Goal: Task Accomplishment & Management: Complete application form

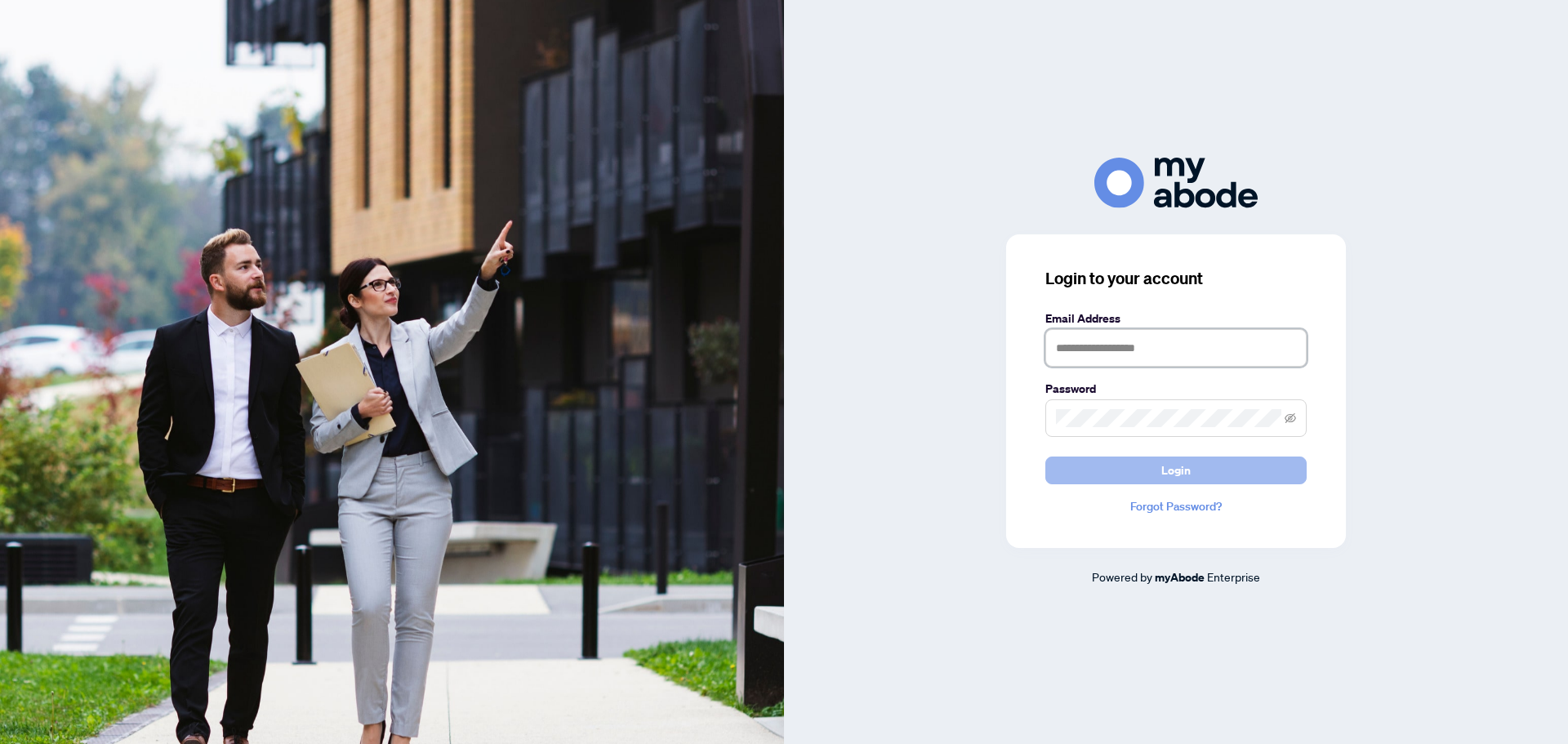
type input "**********"
click at [1171, 470] on span "Login" at bounding box center [1176, 470] width 29 height 26
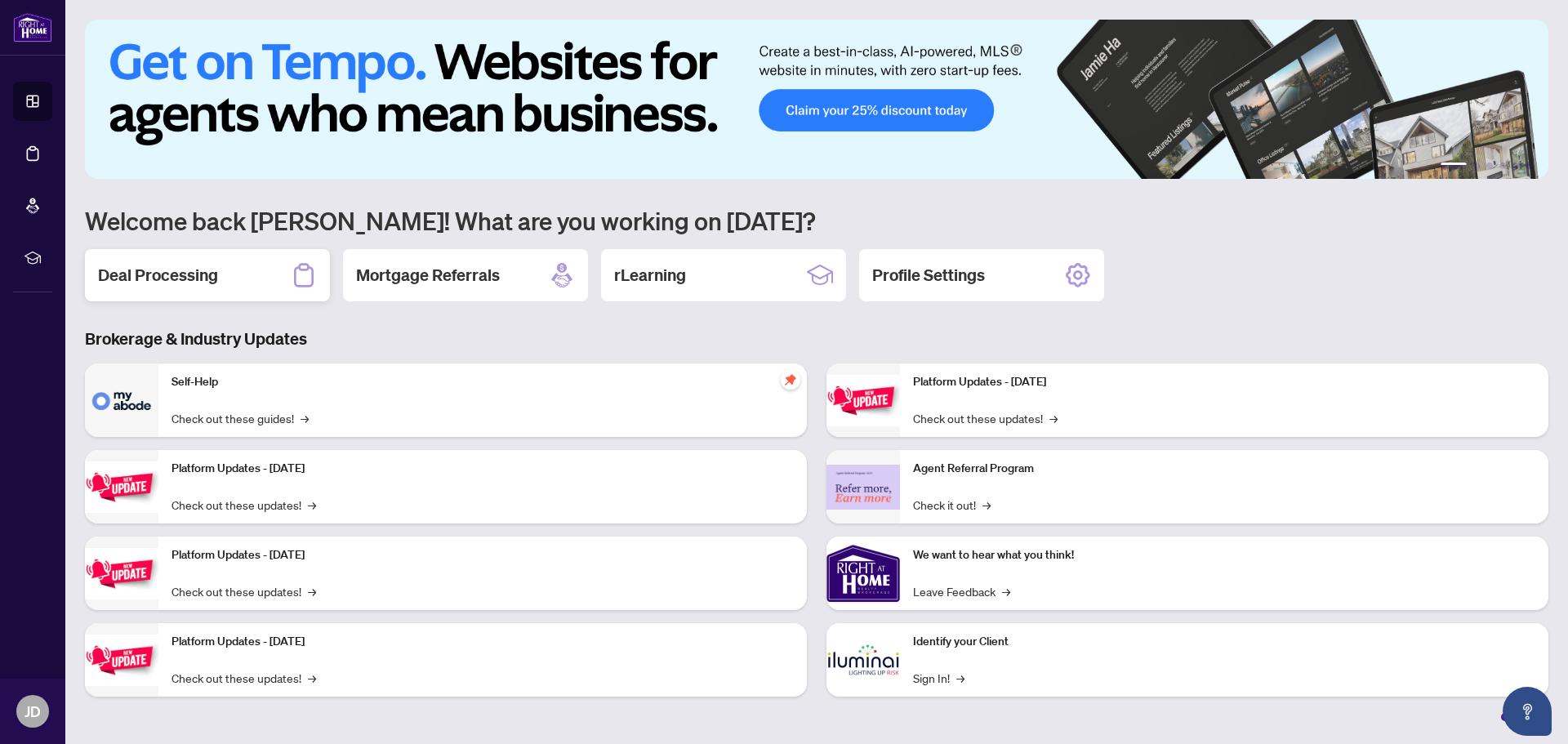
click at [166, 273] on h2 "Deal Processing" at bounding box center [158, 275] width 120 height 23
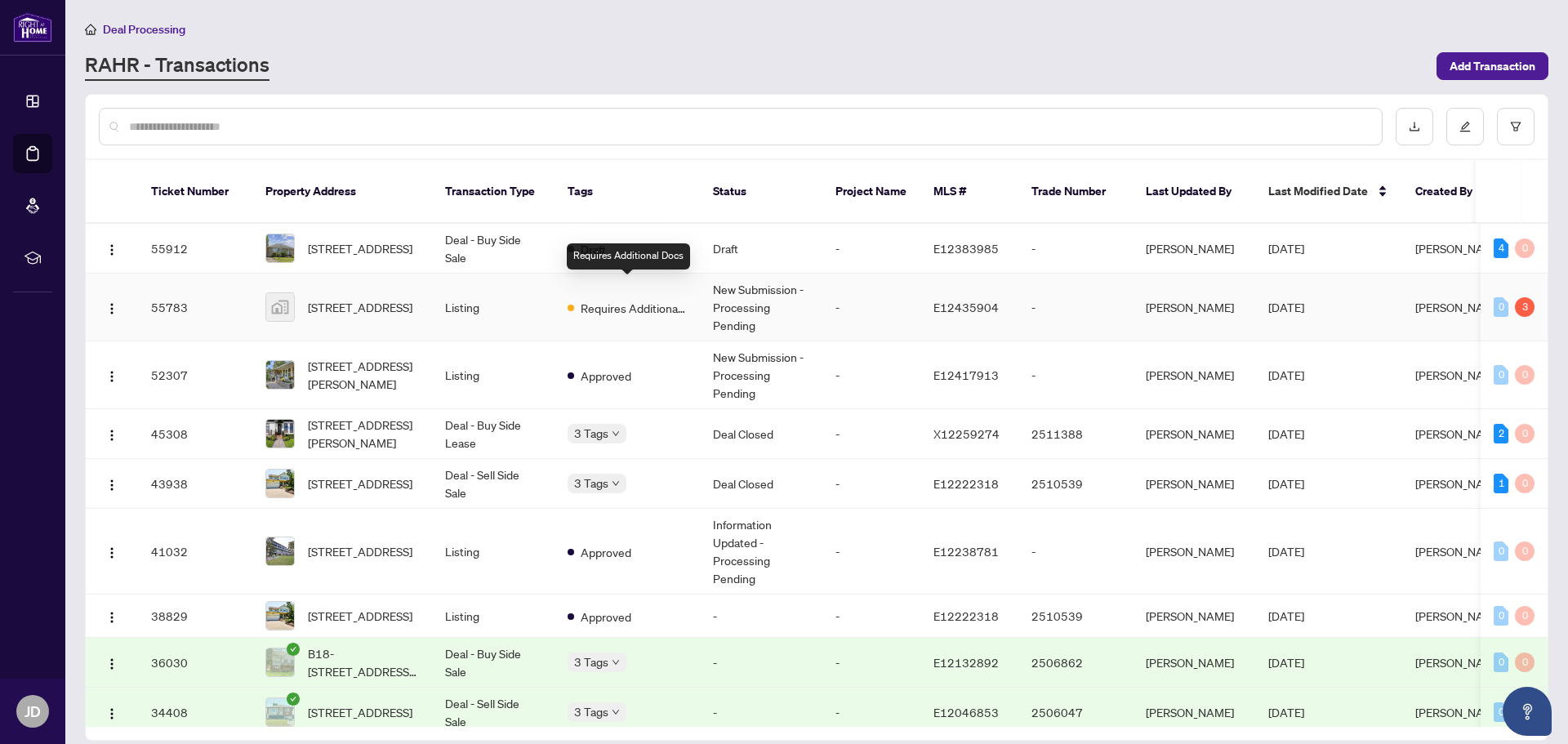
click at [612, 299] on span "Requires Additional Docs" at bounding box center [633, 307] width 106 height 18
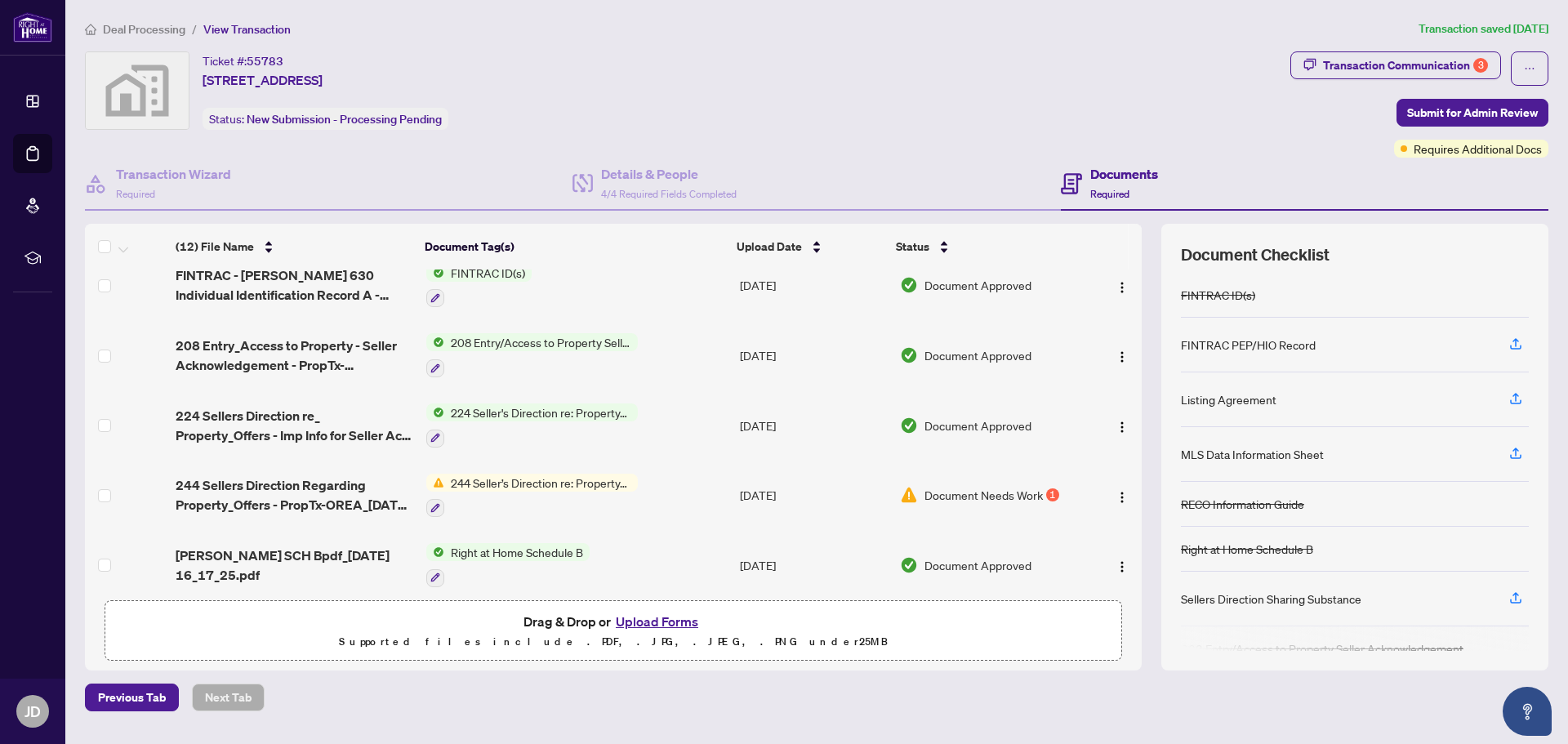
scroll to position [169, 0]
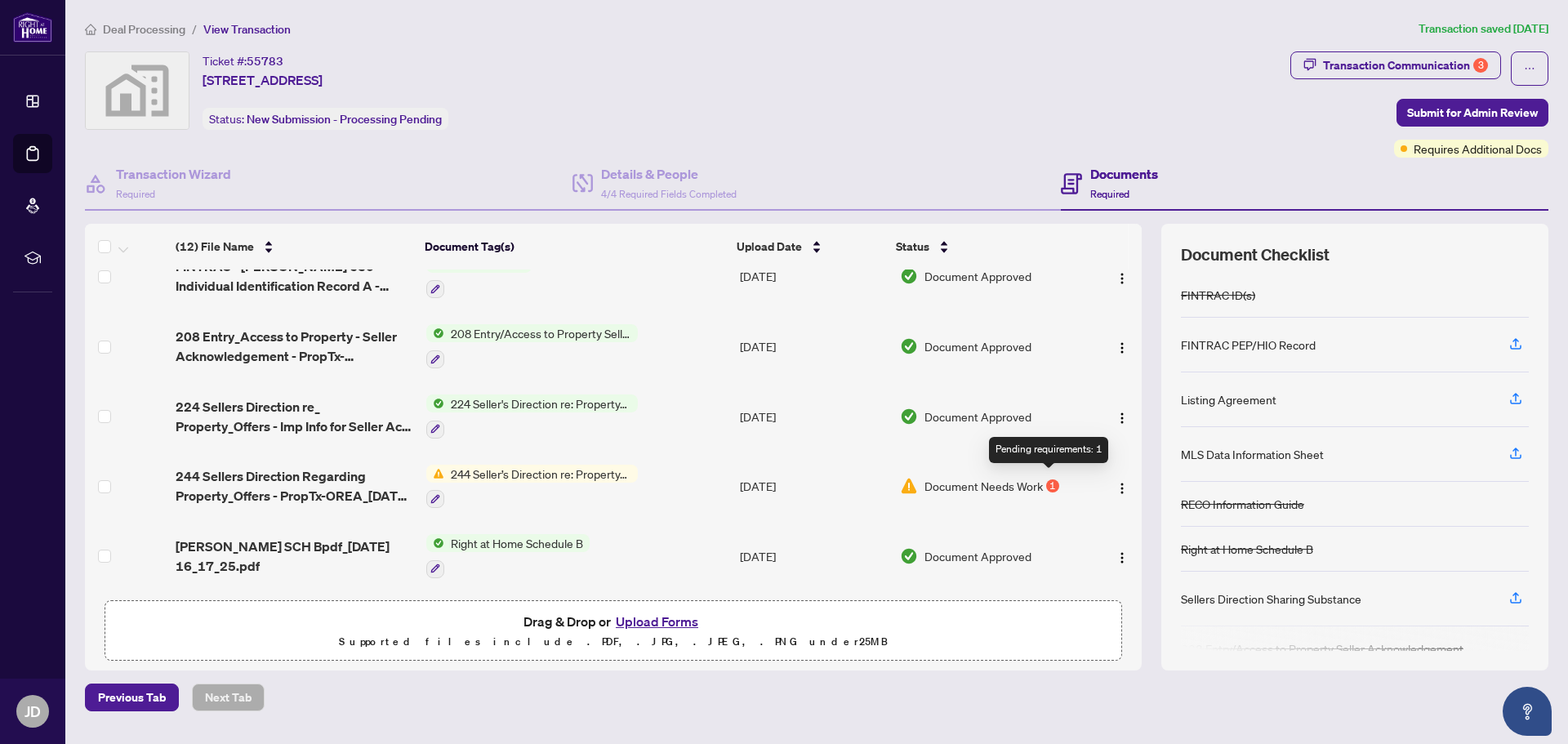
click at [1046, 480] on div "1" at bounding box center [1053, 486] width 13 height 13
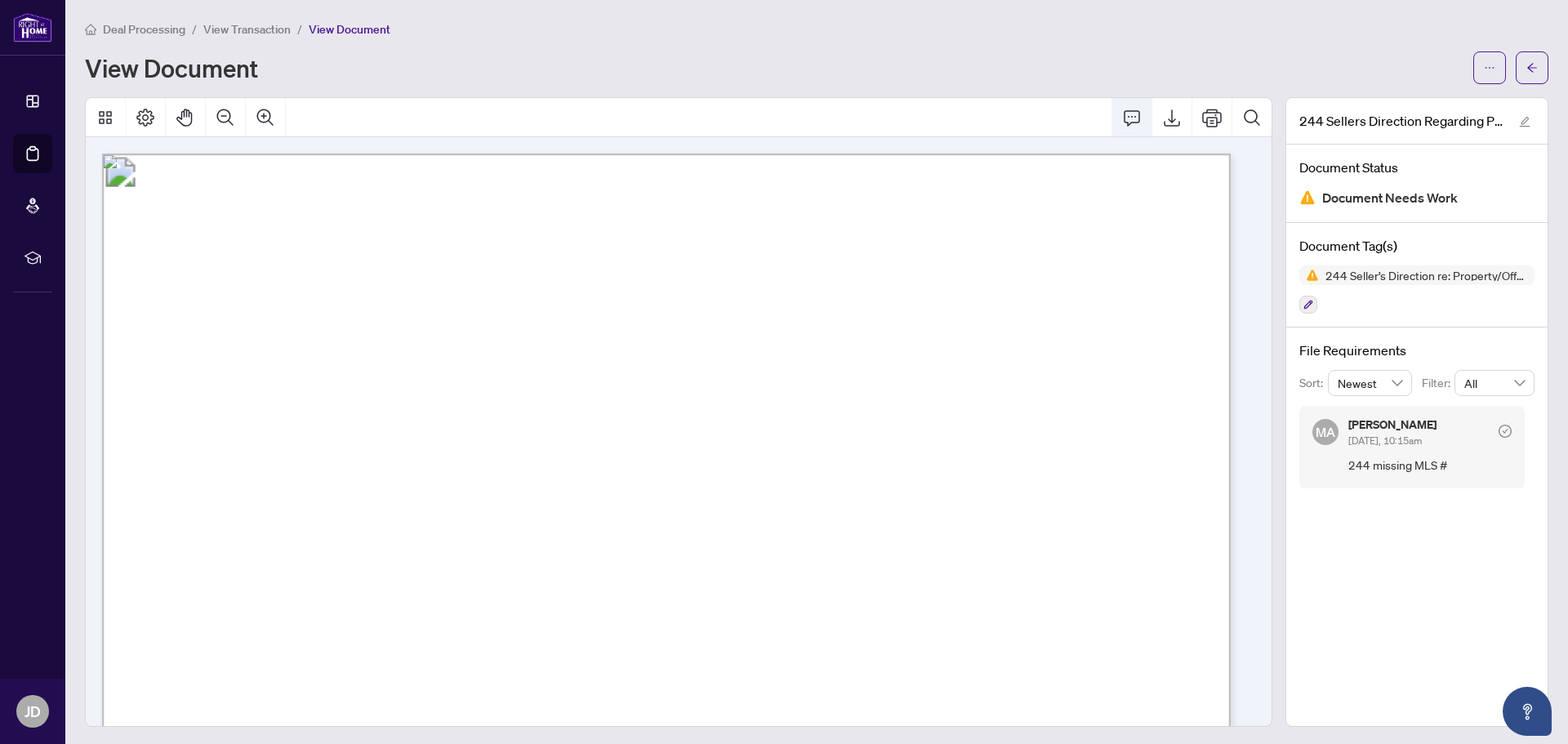
click at [1124, 117] on icon "Comment" at bounding box center [1131, 117] width 16 height 16
click at [1162, 115] on icon "Export" at bounding box center [1171, 117] width 19 height 19
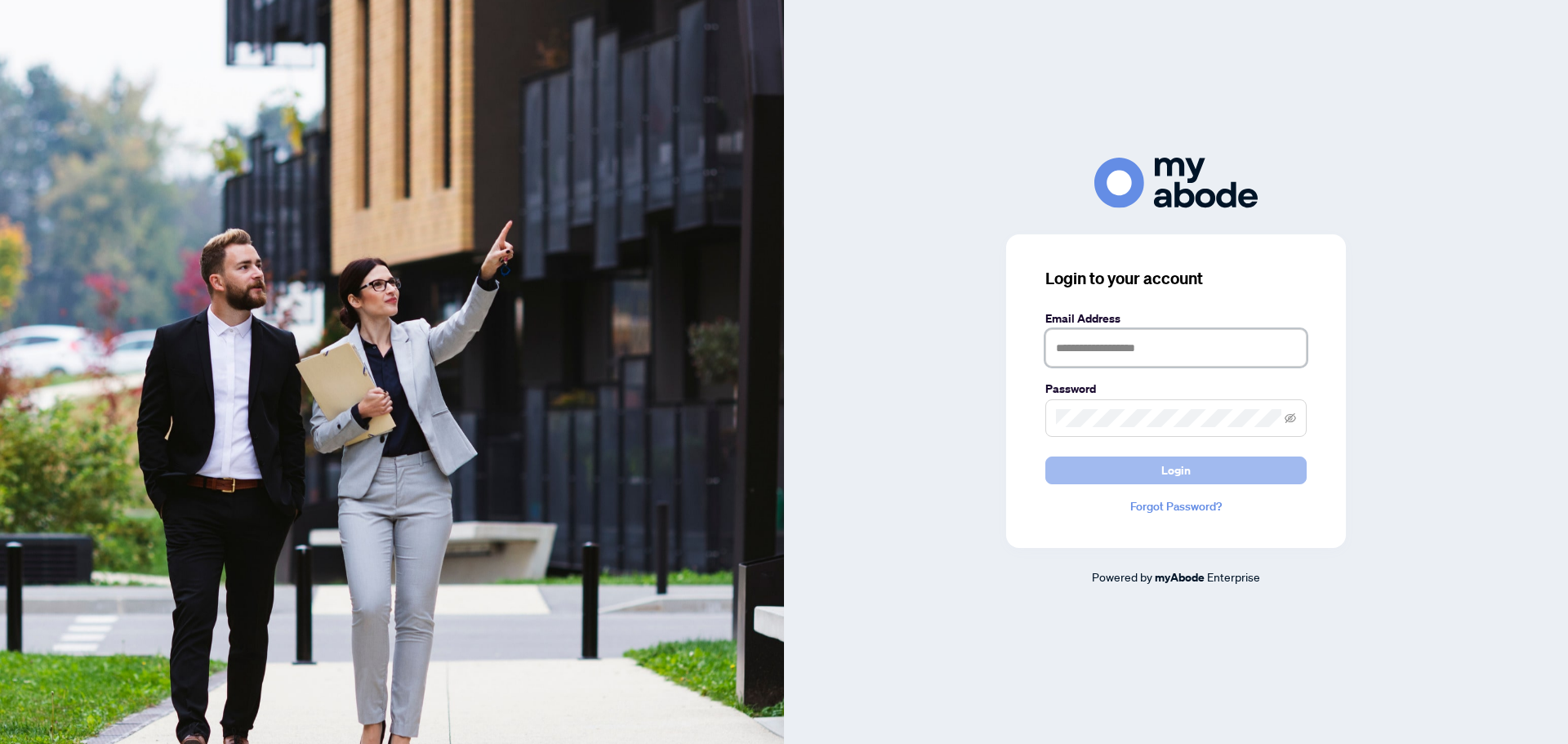
type input "**********"
click at [1179, 467] on span "Login" at bounding box center [1176, 470] width 29 height 26
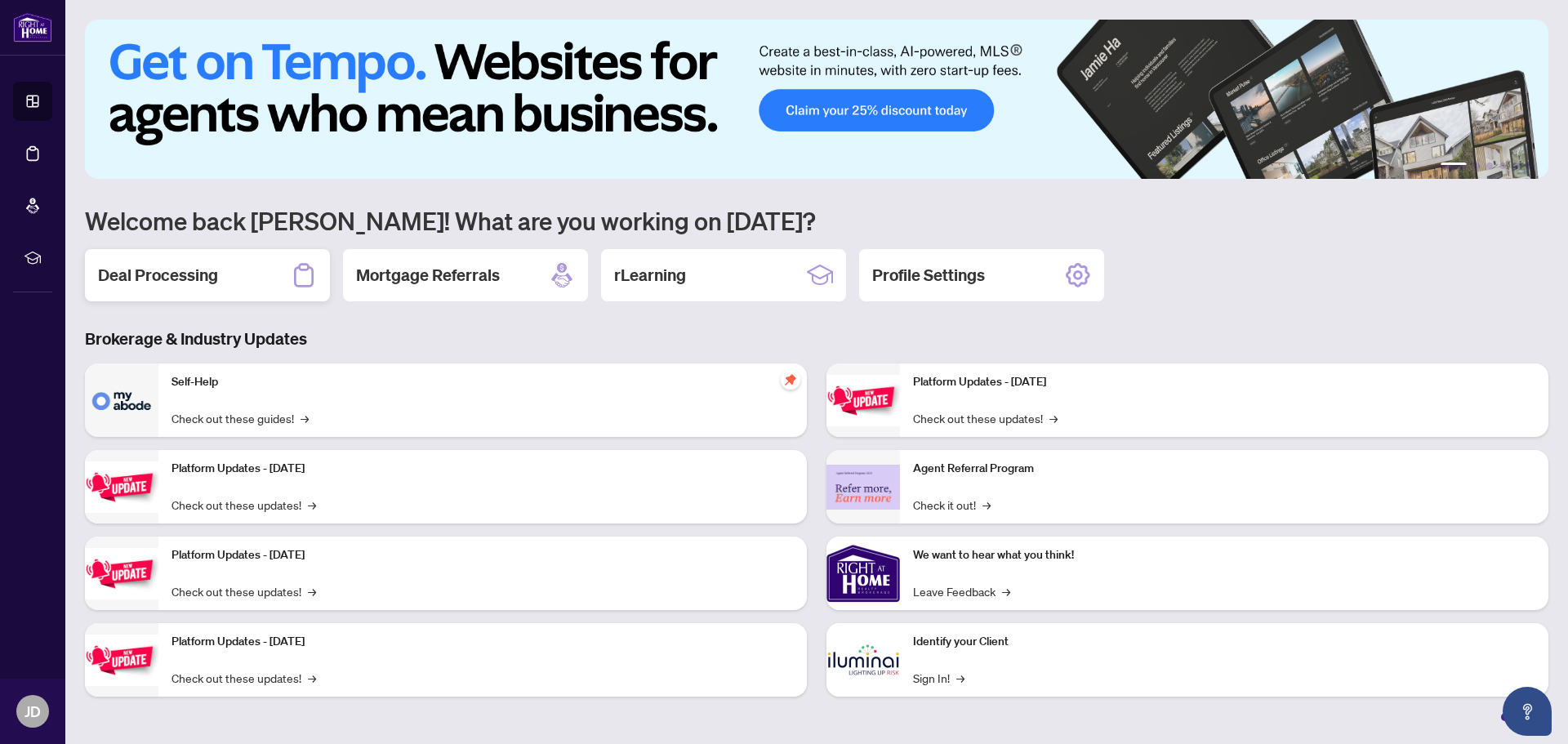
click at [138, 266] on h2 "Deal Processing" at bounding box center [158, 275] width 120 height 23
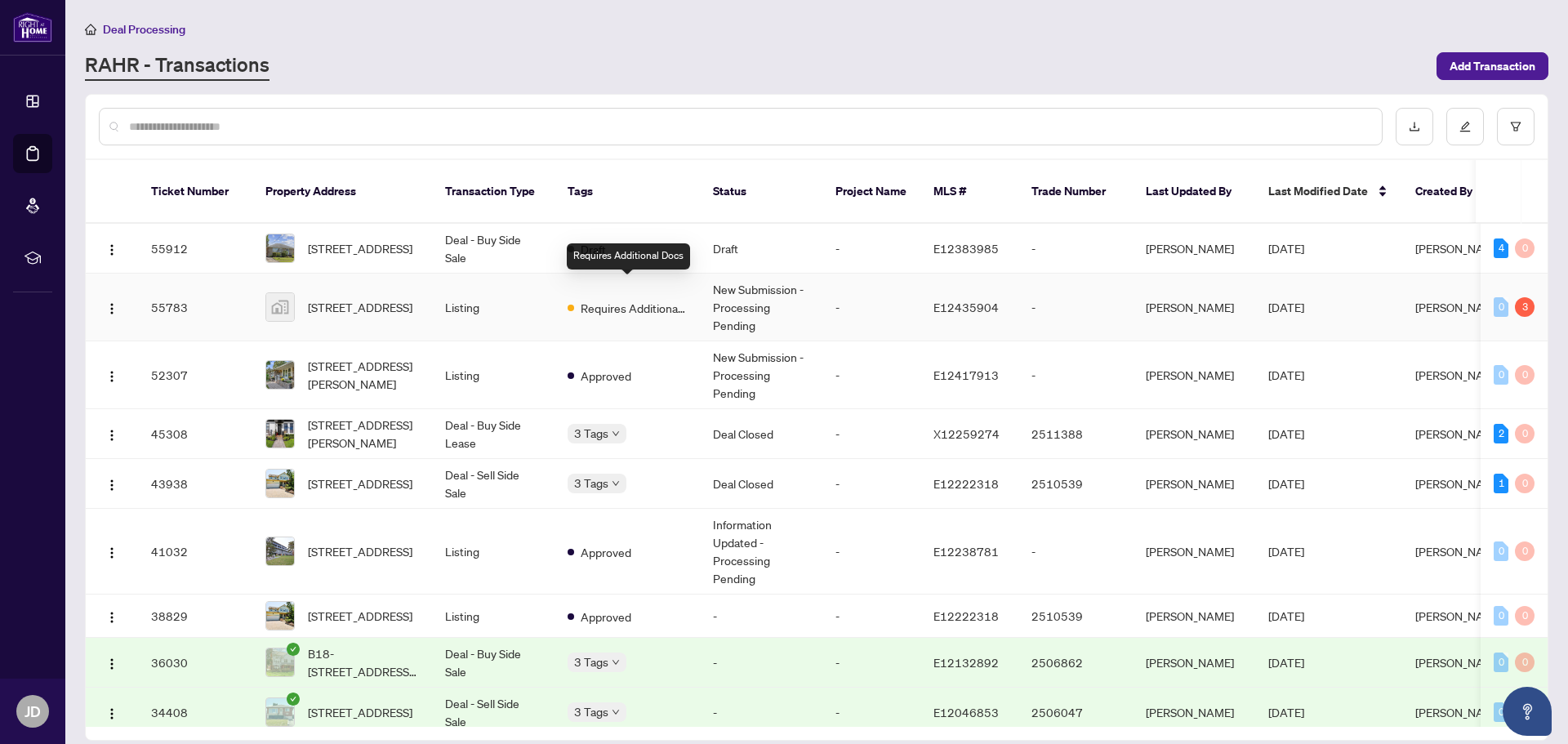
click at [631, 299] on span "Requires Additional Docs" at bounding box center [633, 307] width 106 height 18
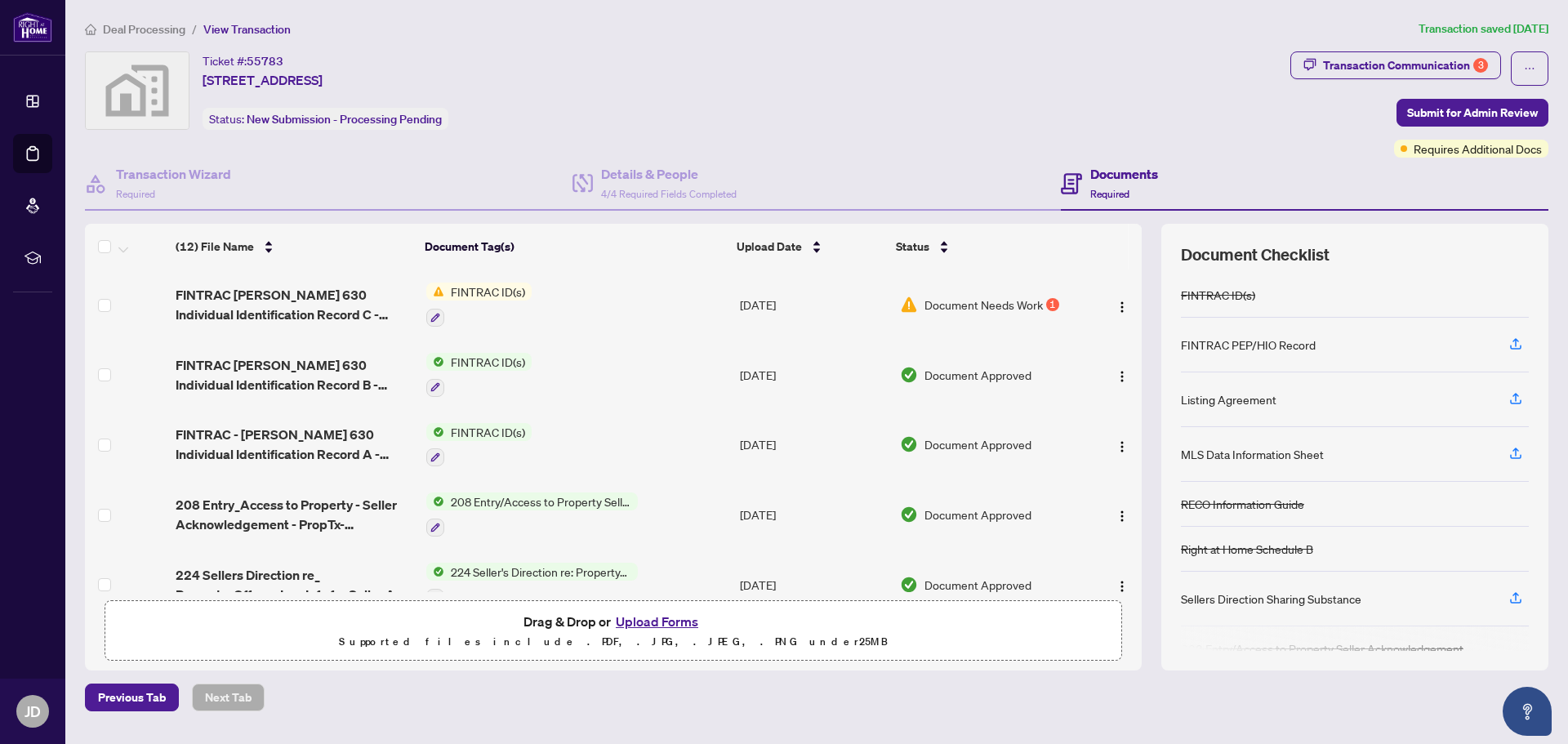
drag, startPoint x: 1143, startPoint y: 294, endPoint x: 1144, endPoint y: 340, distance: 46.0
click at [1144, 340] on div "(12) File Name Document Tag(s) Upload Date Status (12) File Name Document Tag(s…" at bounding box center [816, 447] width 1463 height 447
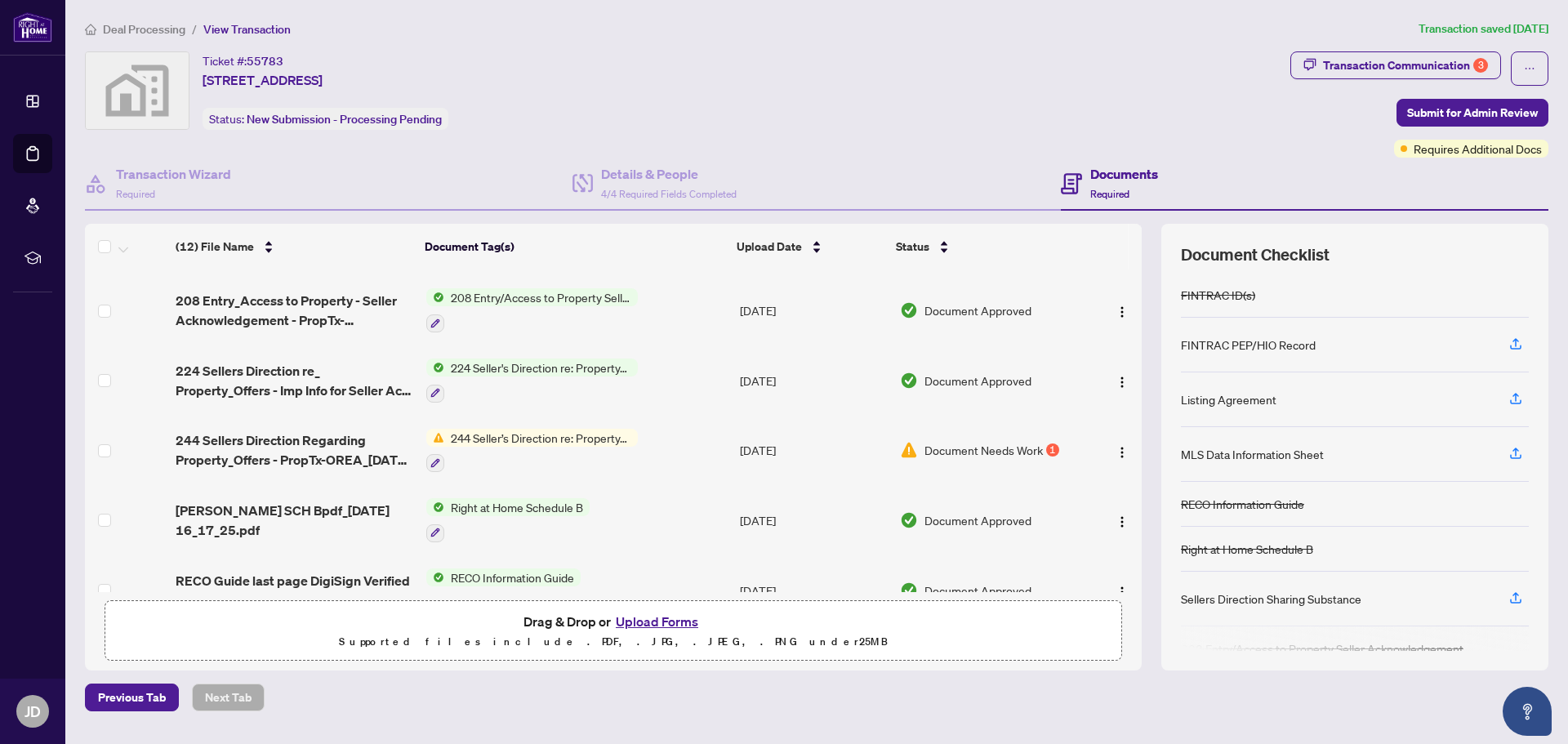
scroll to position [221, 0]
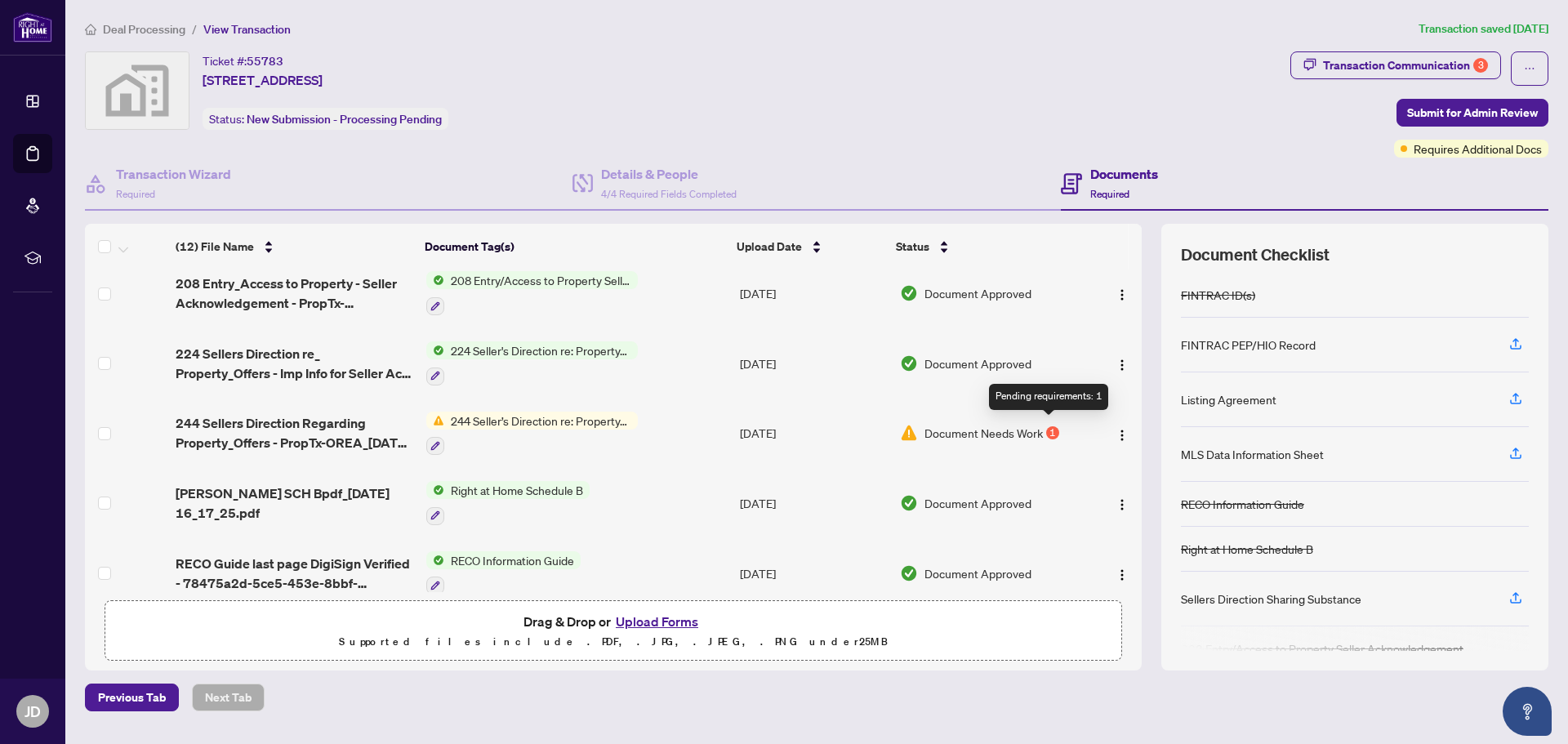
click at [1046, 429] on div "1" at bounding box center [1053, 433] width 13 height 13
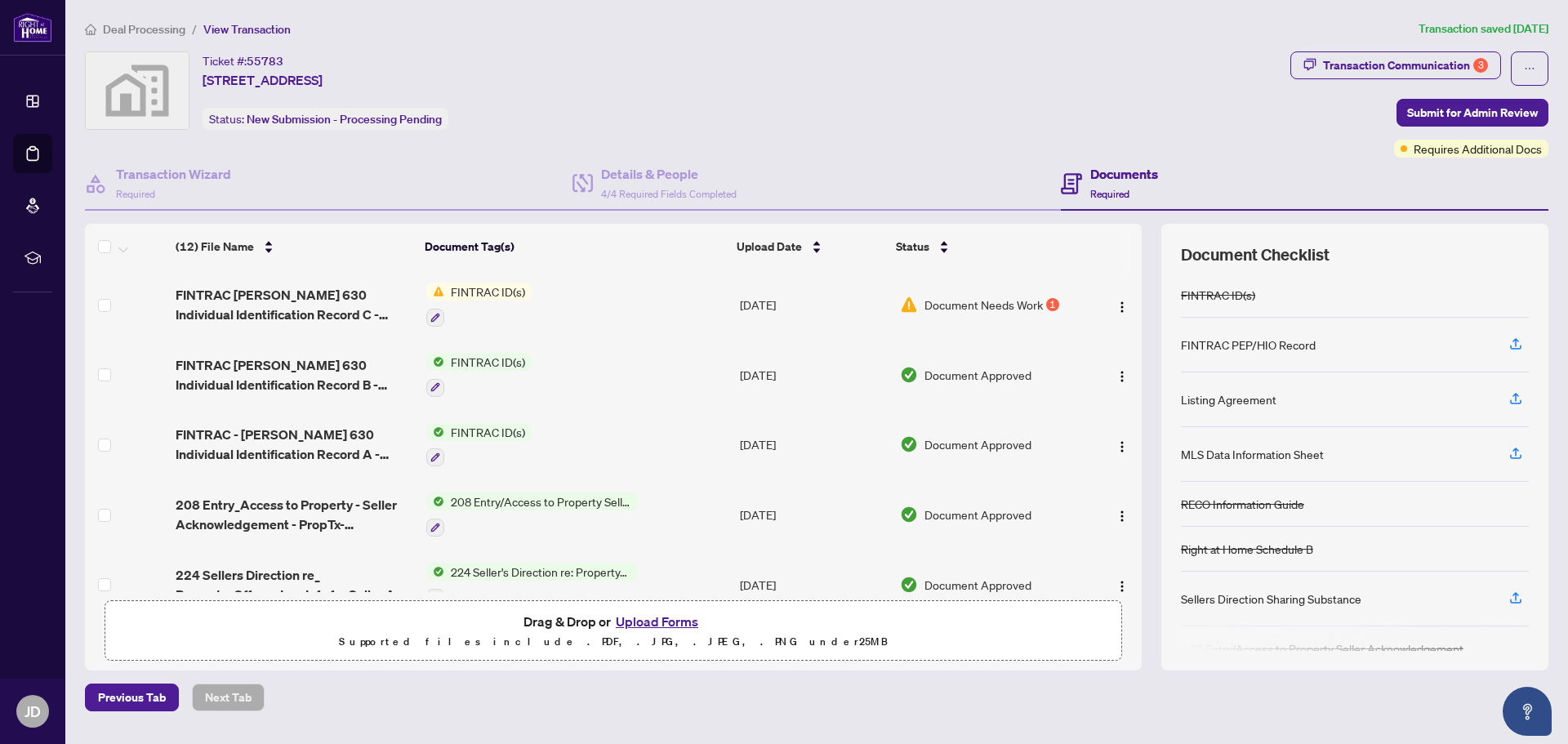
click at [657, 623] on button "Upload Forms" at bounding box center [657, 621] width 92 height 21
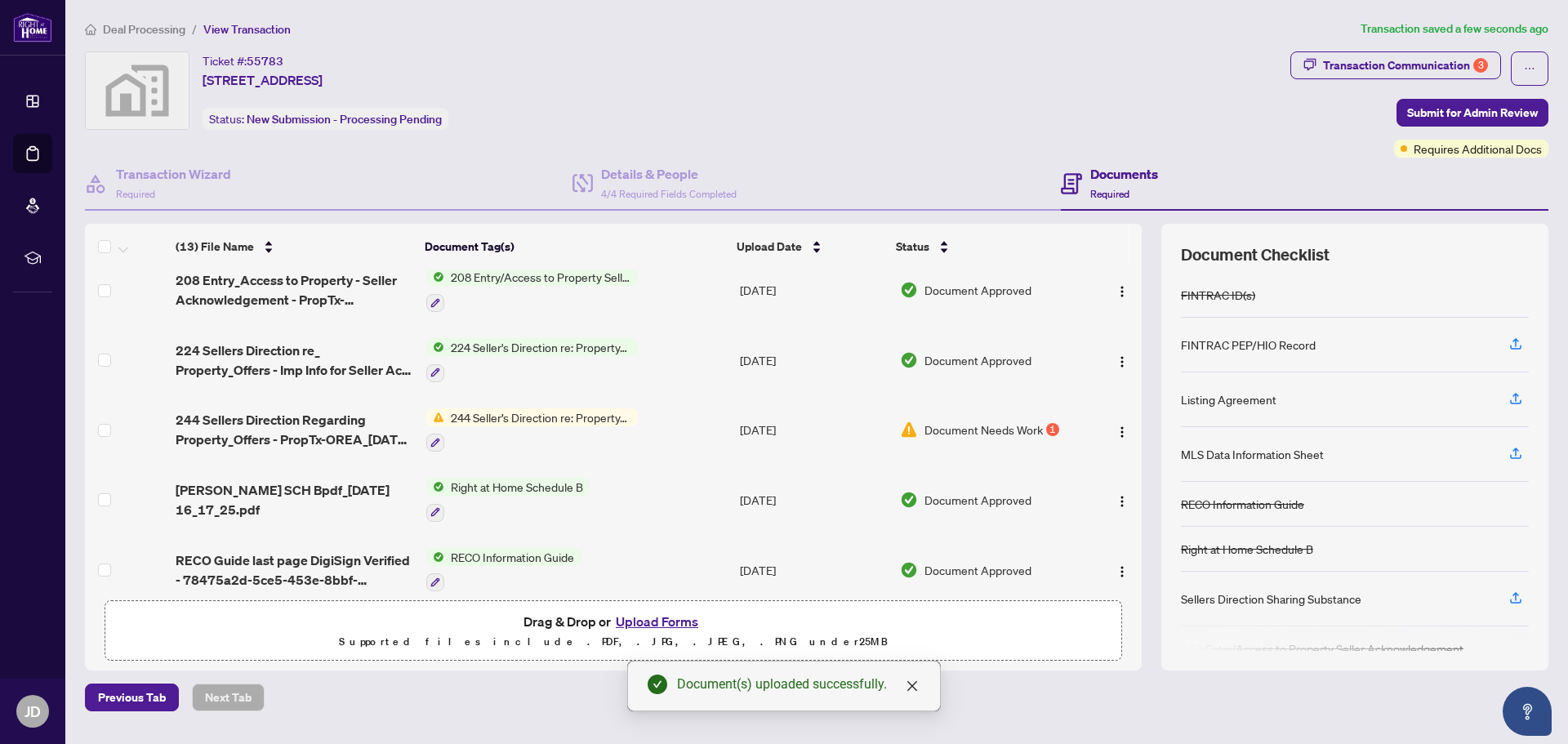
scroll to position [307, 0]
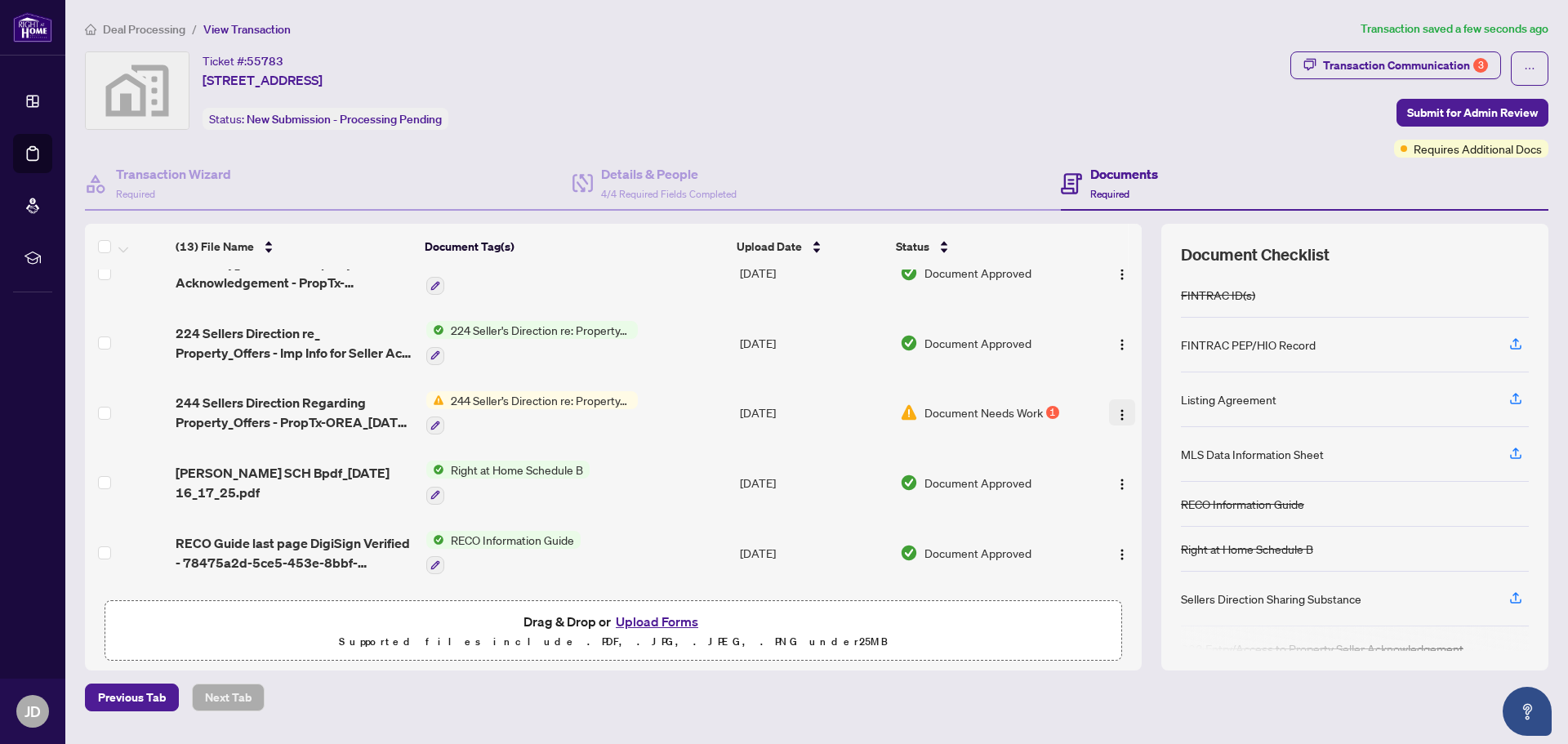
click at [1117, 408] on img "button" at bounding box center [1122, 415] width 13 height 13
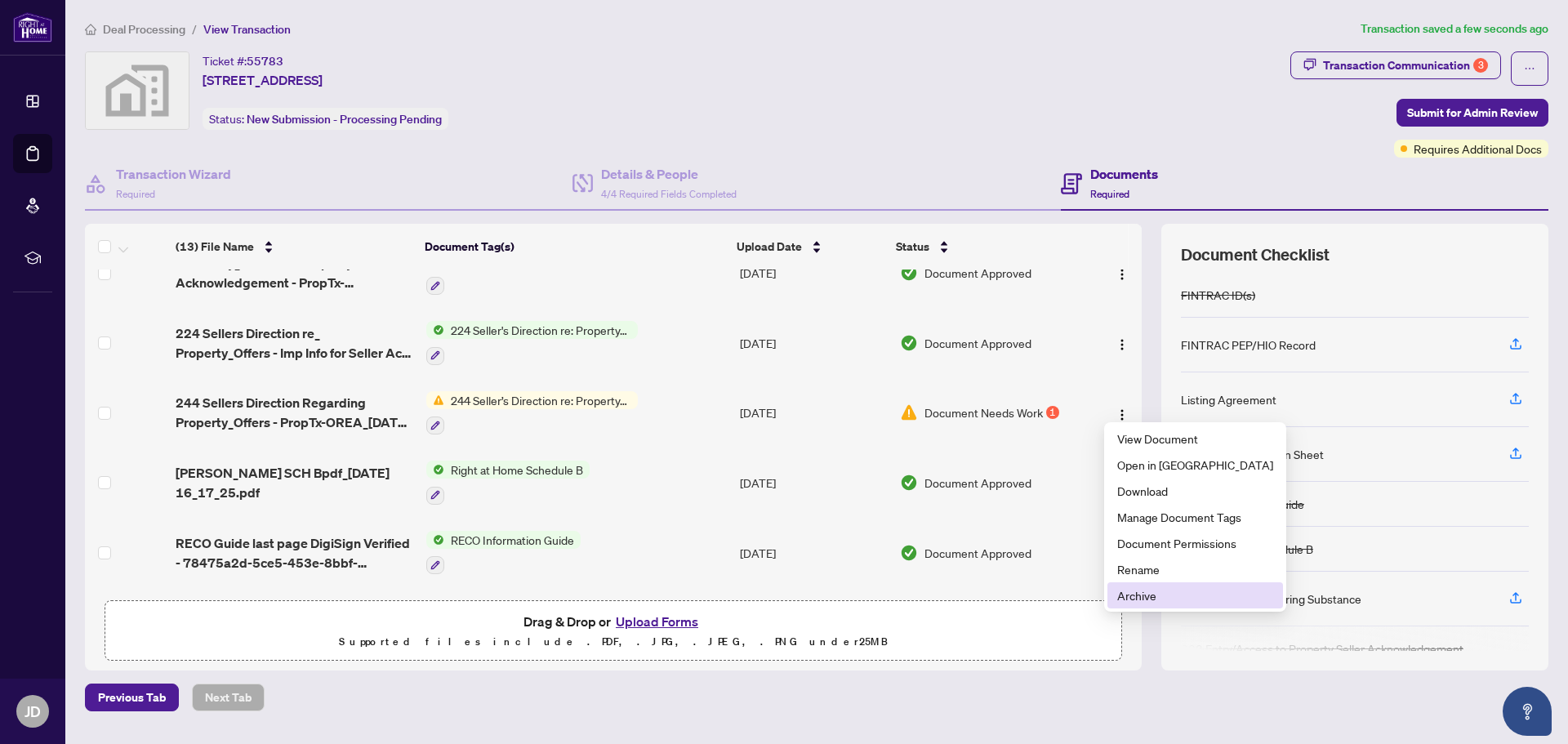
click at [1136, 597] on span "Archive" at bounding box center [1195, 595] width 156 height 18
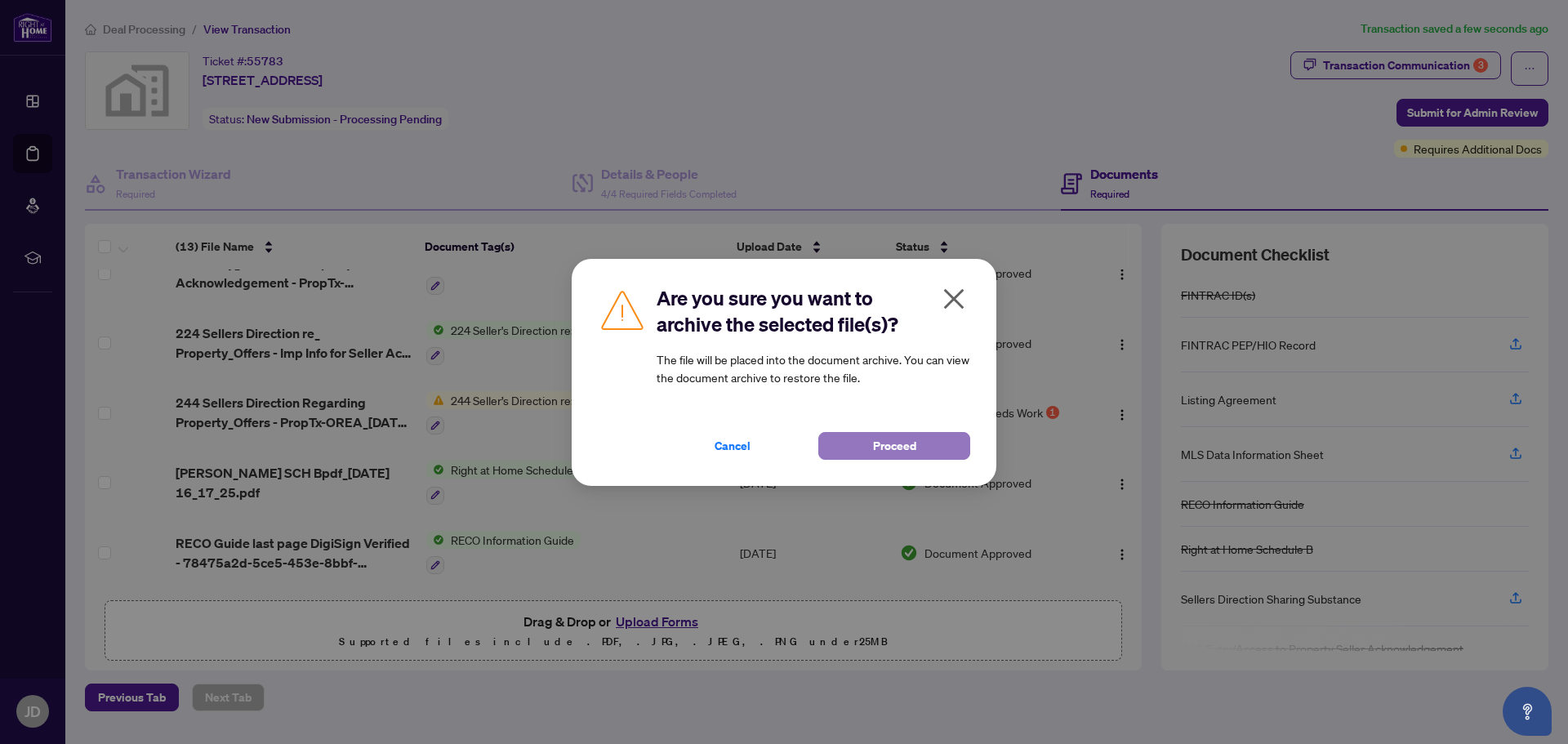
click at [901, 446] on span "Proceed" at bounding box center [895, 445] width 44 height 26
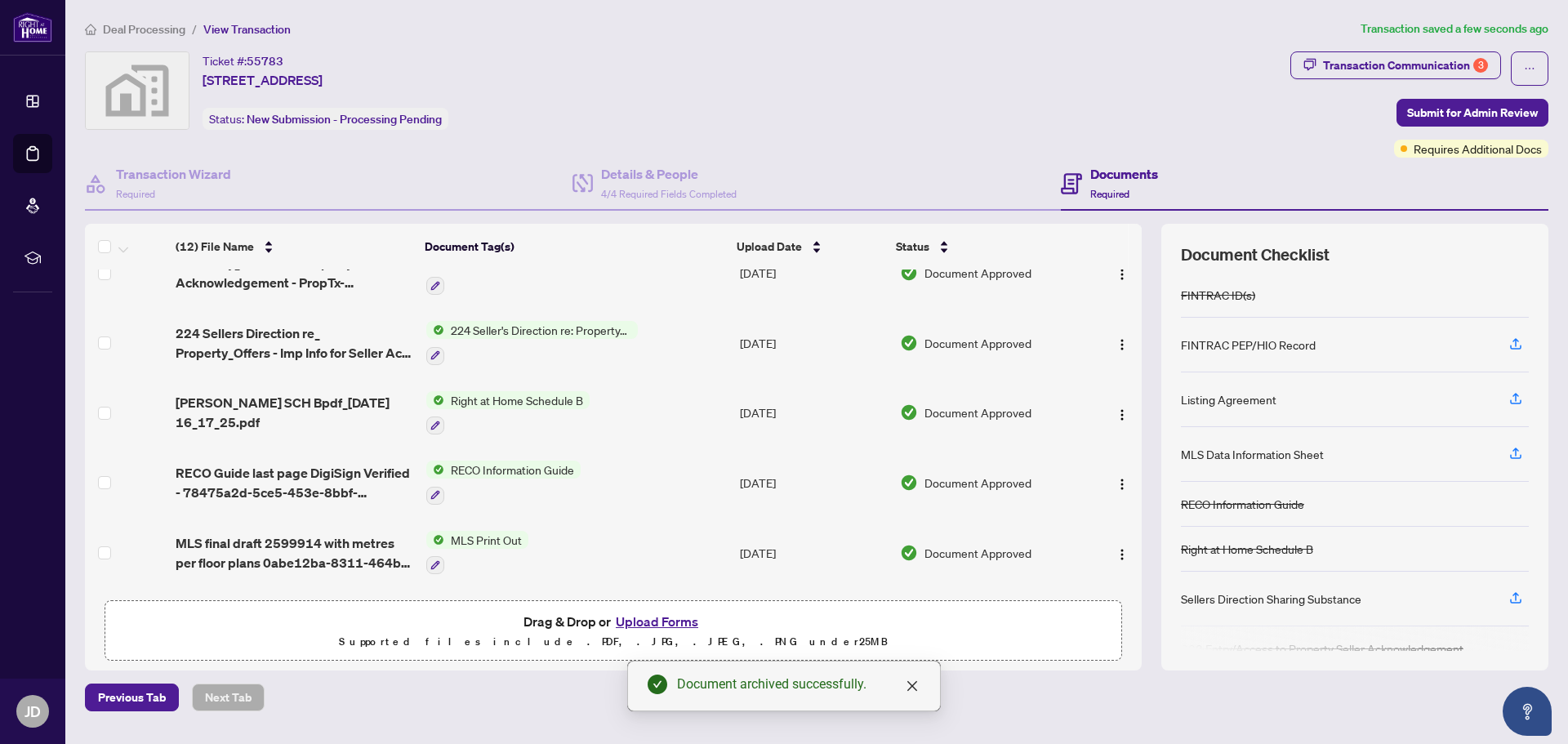
drag, startPoint x: 1143, startPoint y: 421, endPoint x: 1141, endPoint y: 382, distance: 39.1
click at [1140, 353] on div "(12) File Name Document Tag(s) Upload Date Status (12) File Name Document Tag(s…" at bounding box center [816, 447] width 1463 height 447
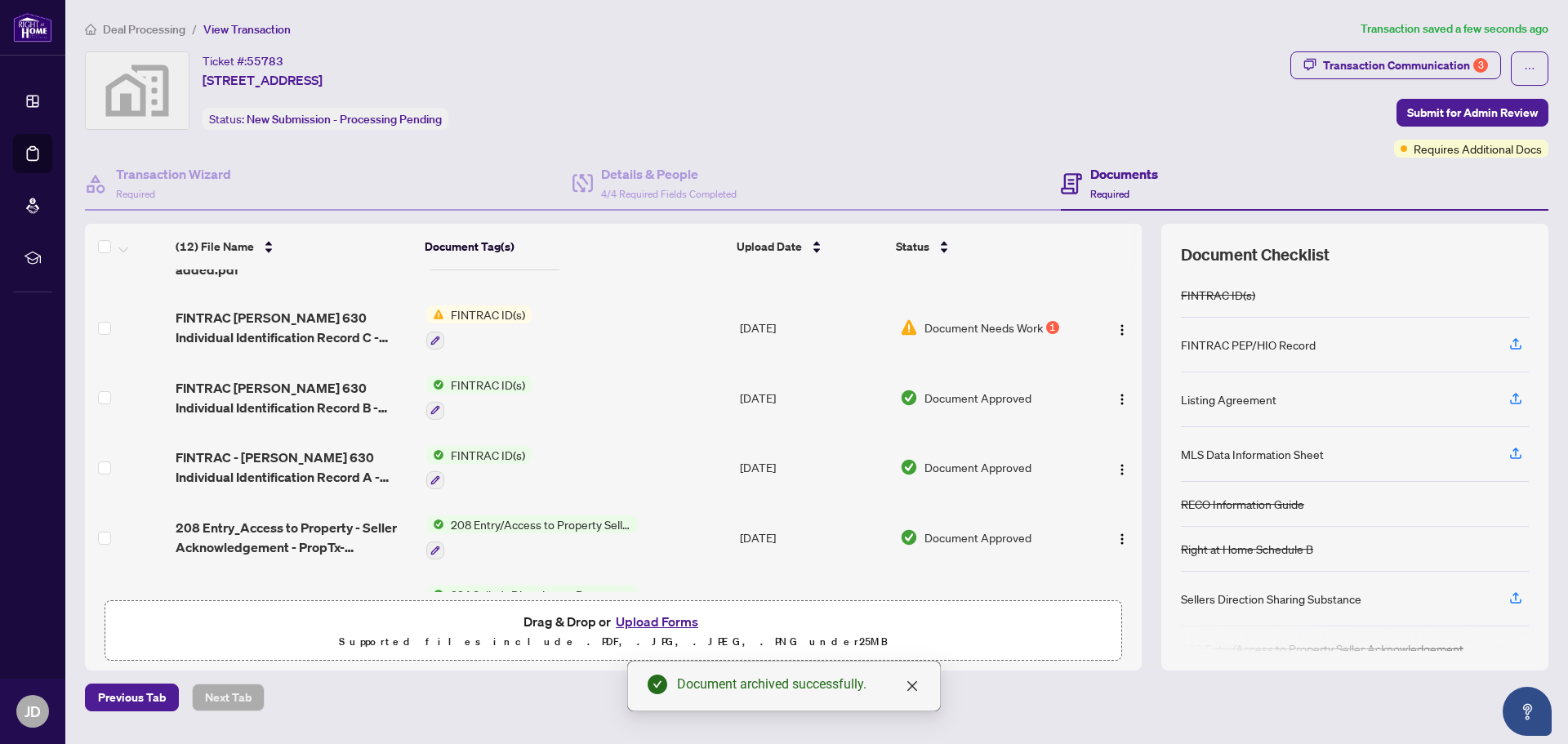
scroll to position [11, 0]
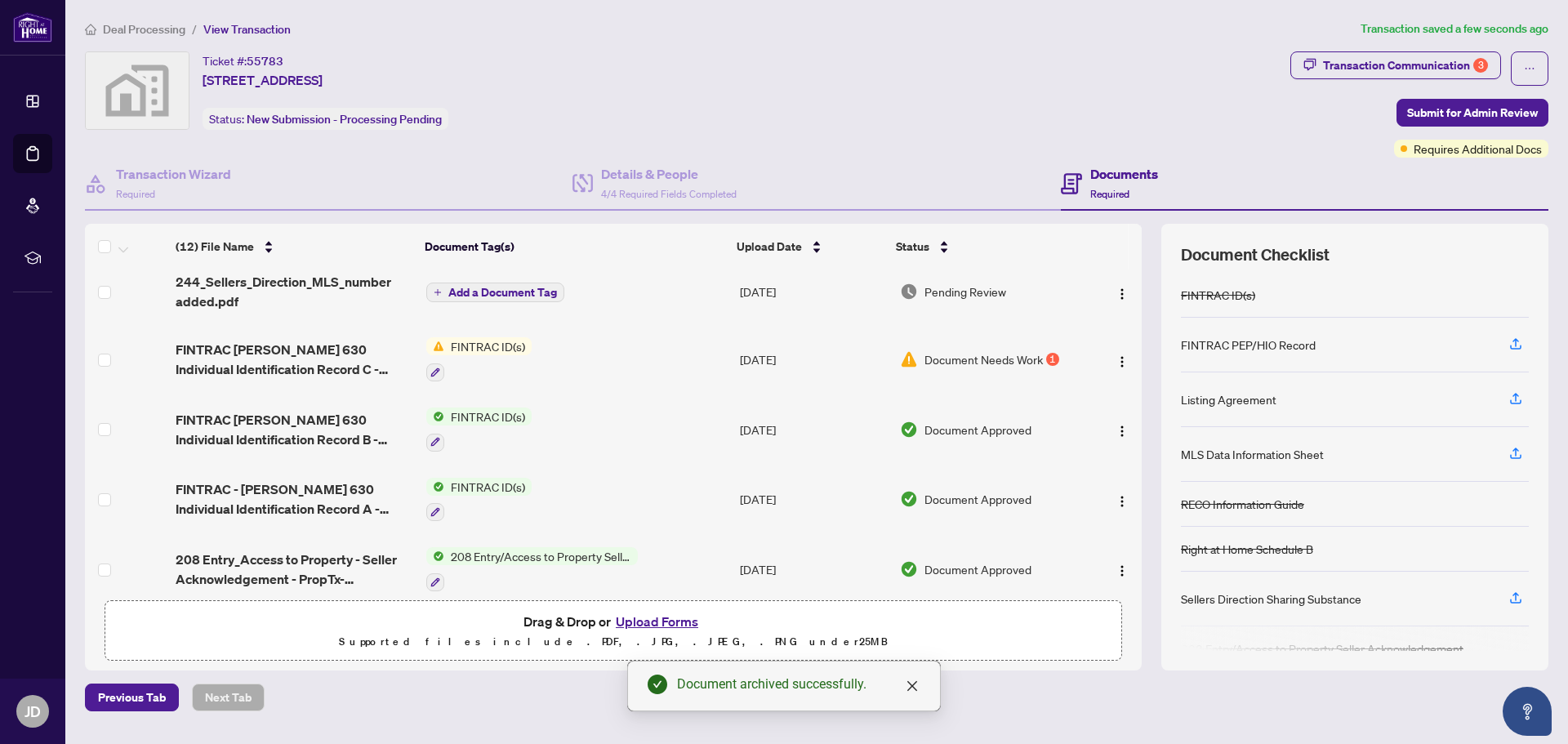
click at [476, 287] on span "Add a Document Tag" at bounding box center [503, 293] width 109 height 12
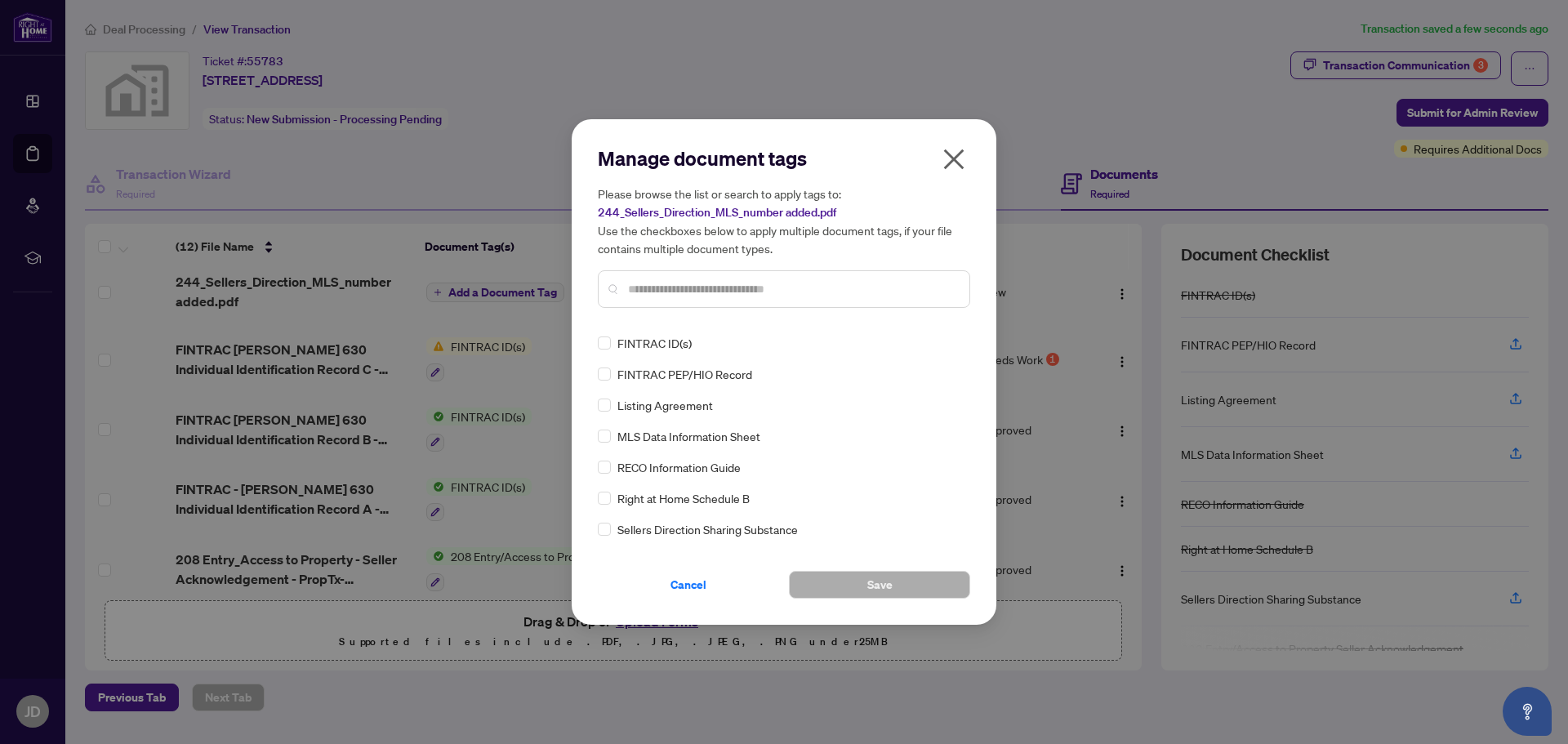
click at [626, 285] on div at bounding box center [784, 289] width 372 height 38
click at [647, 294] on input "text" at bounding box center [792, 289] width 329 height 18
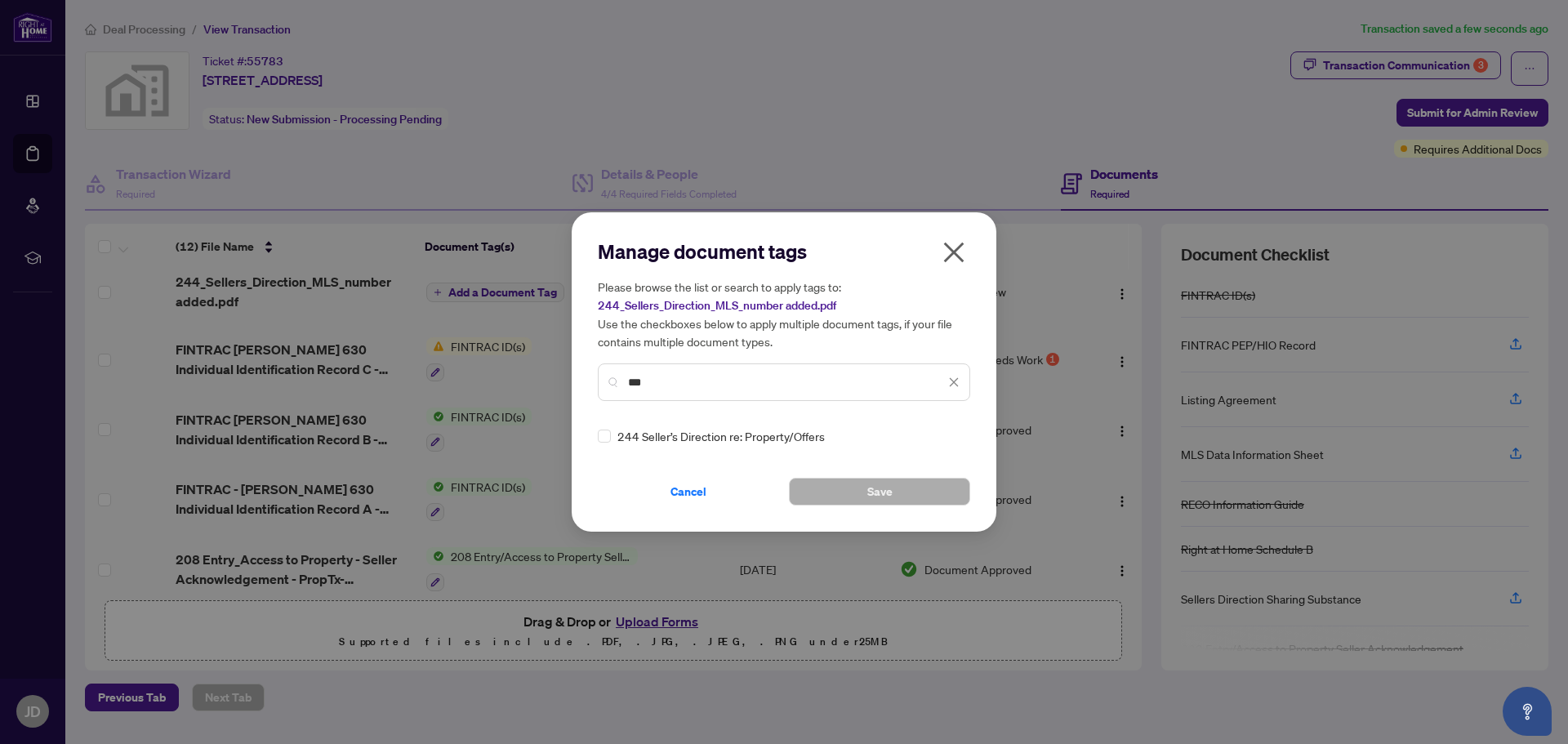
type input "***"
click at [911, 492] on button "Save" at bounding box center [880, 492] width 181 height 28
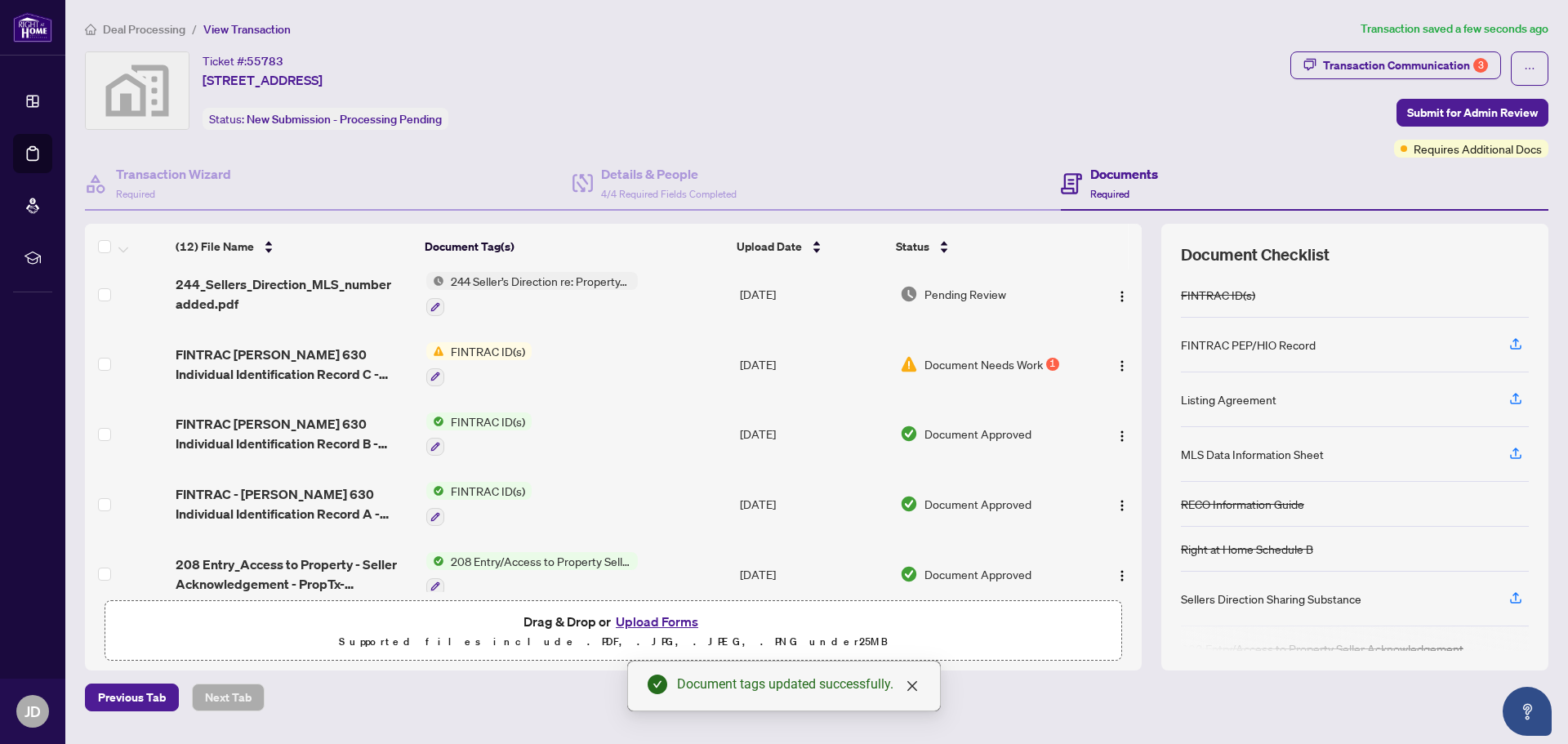
click at [952, 362] on span "Document Needs Work" at bounding box center [983, 364] width 118 height 18
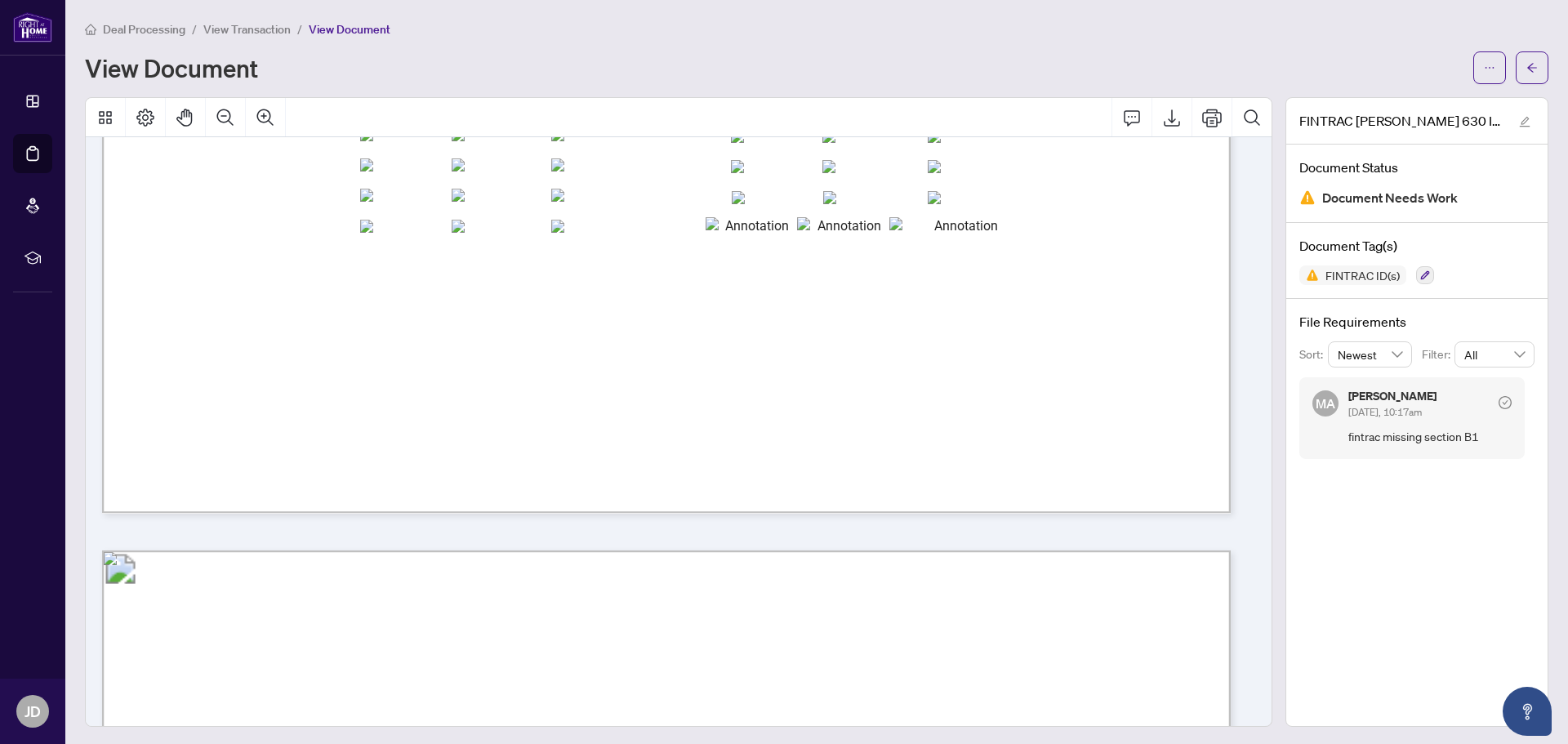
scroll to position [1930, 0]
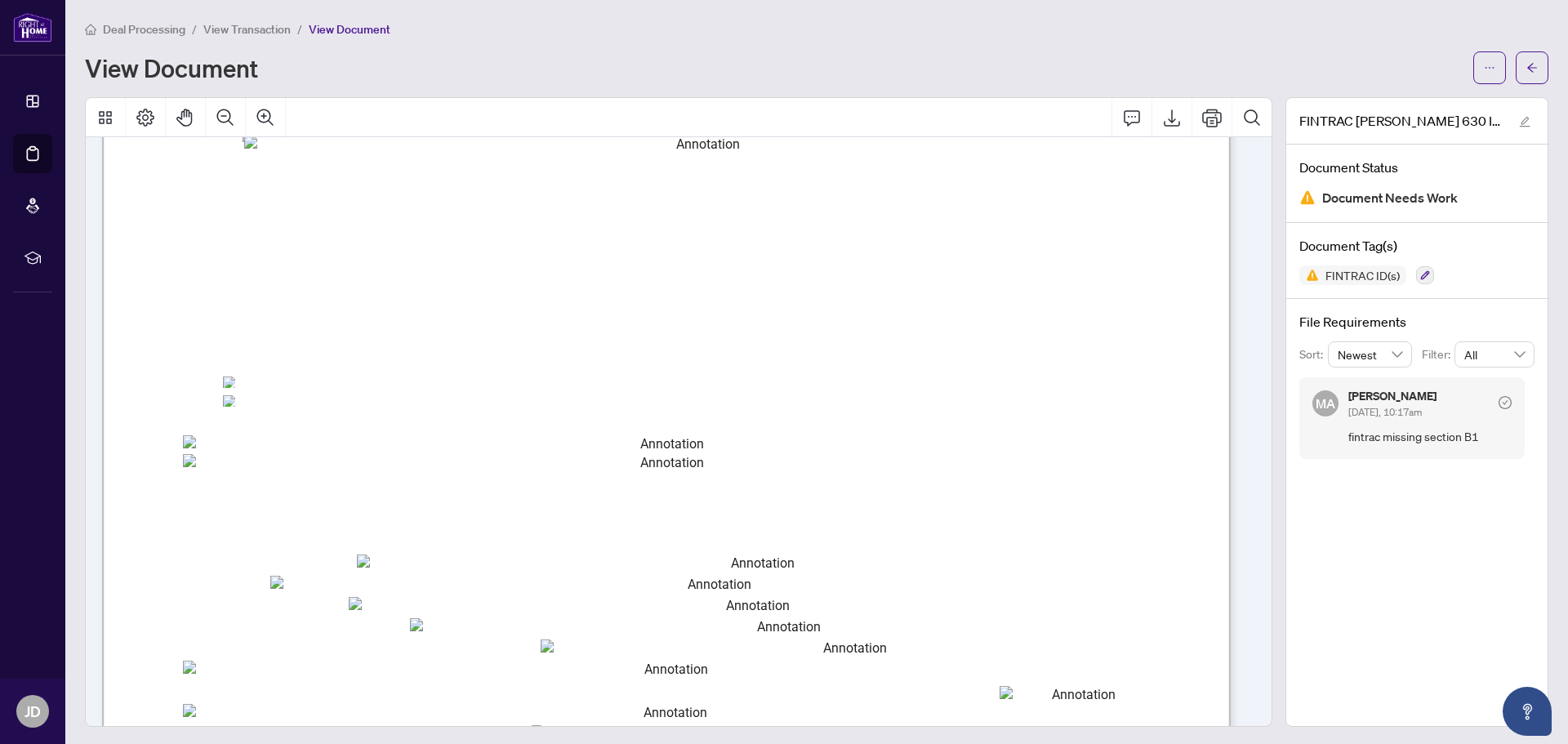
drag, startPoint x: 1363, startPoint y: 331, endPoint x: 1416, endPoint y: 480, distance: 158.1
click at [1417, 486] on div "FINTRAC Alicia Woods 630 Individual Identification Record C - PropTx-OREA_2024-…" at bounding box center [1417, 412] width 263 height 630
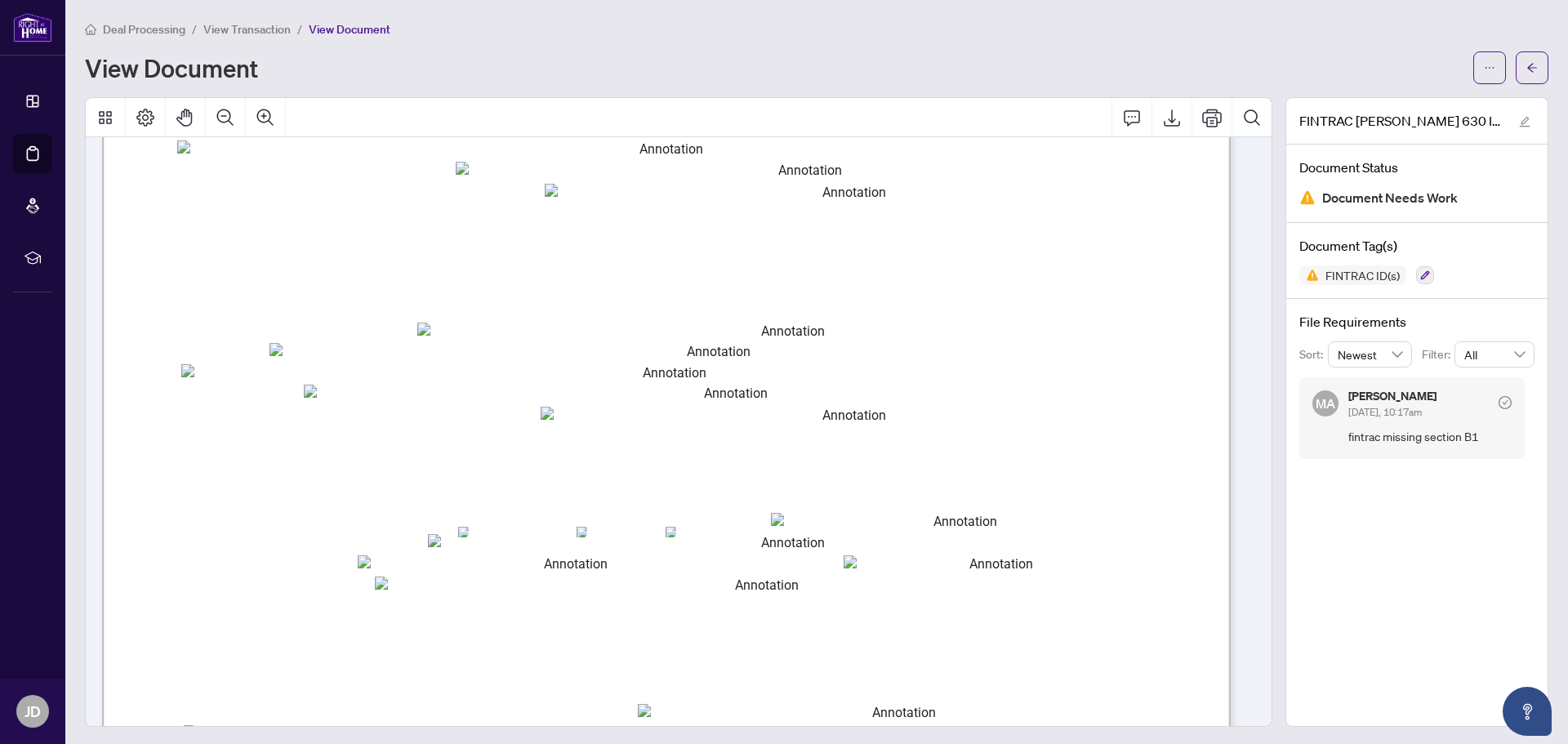
scroll to position [0, 0]
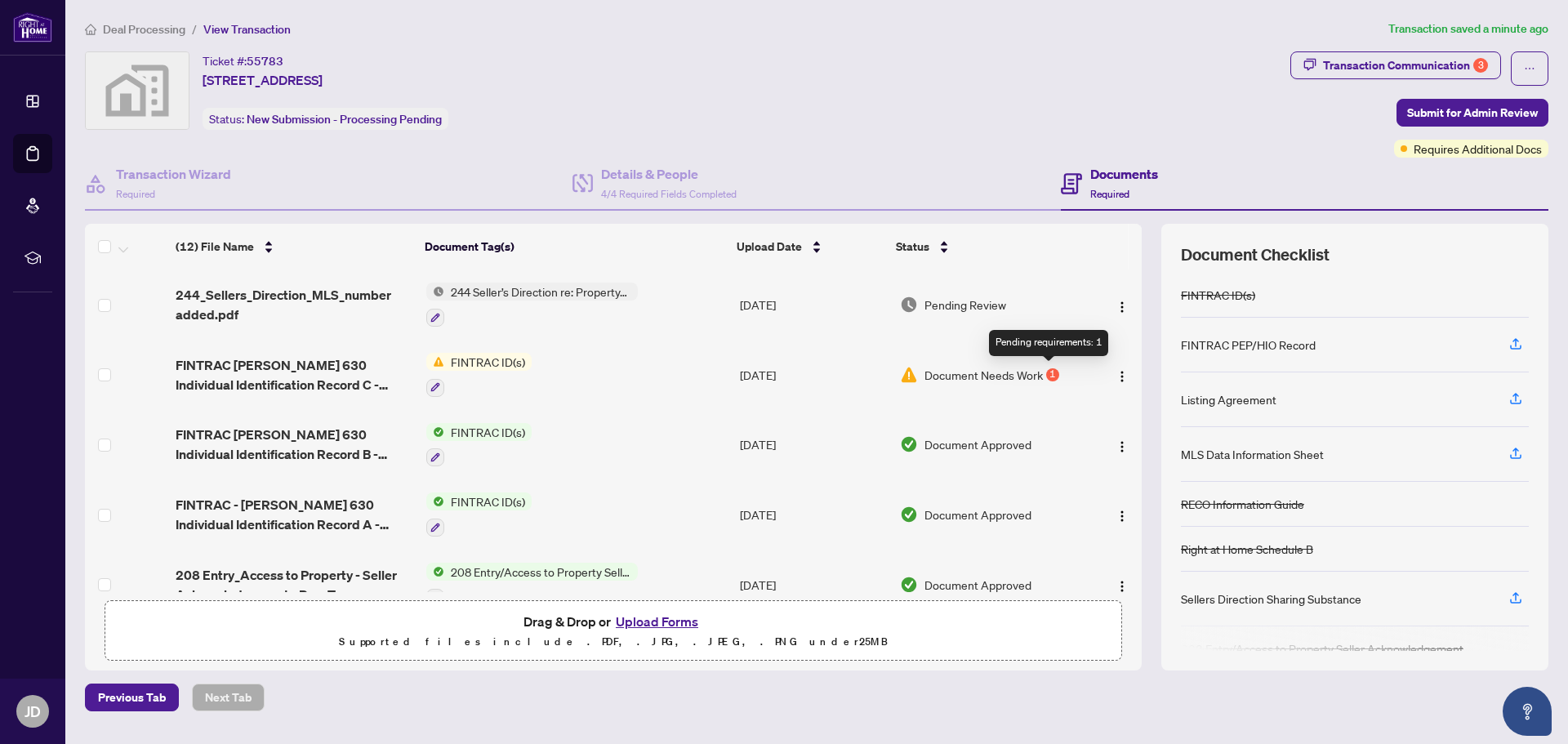
click at [1046, 369] on div "1" at bounding box center [1053, 375] width 13 height 13
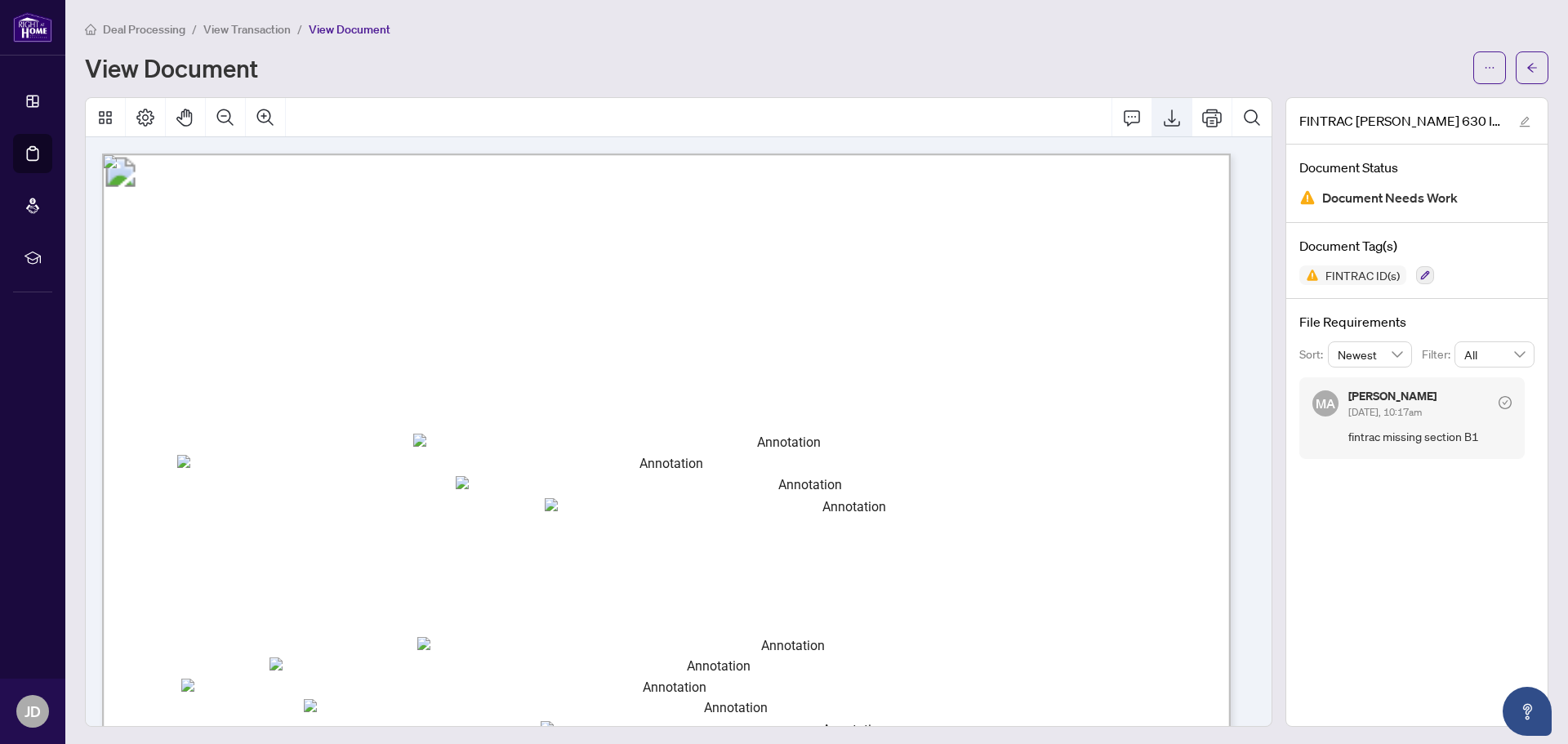
click at [1164, 119] on icon "Export" at bounding box center [1171, 118] width 16 height 17
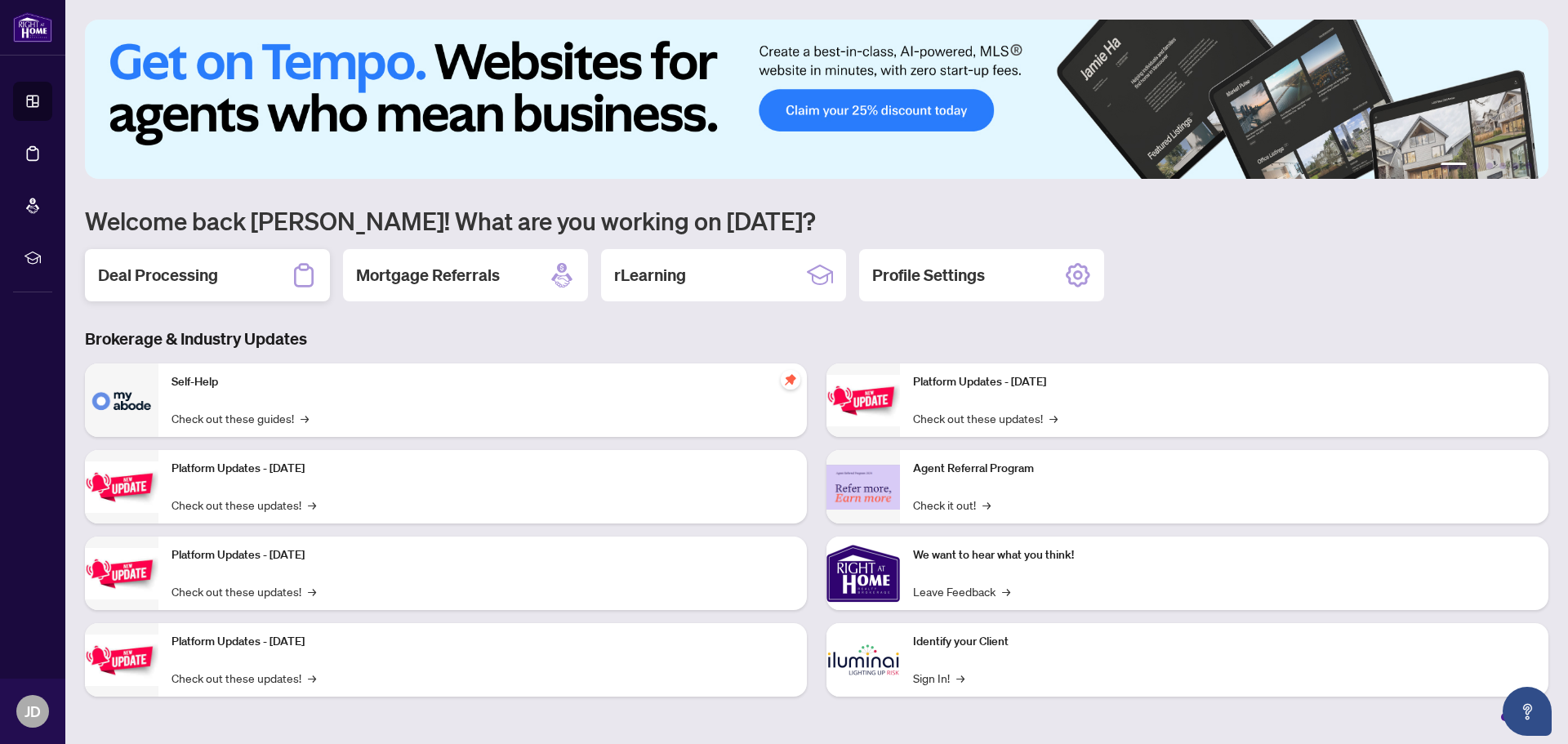
click at [183, 279] on h2 "Deal Processing" at bounding box center [158, 275] width 120 height 23
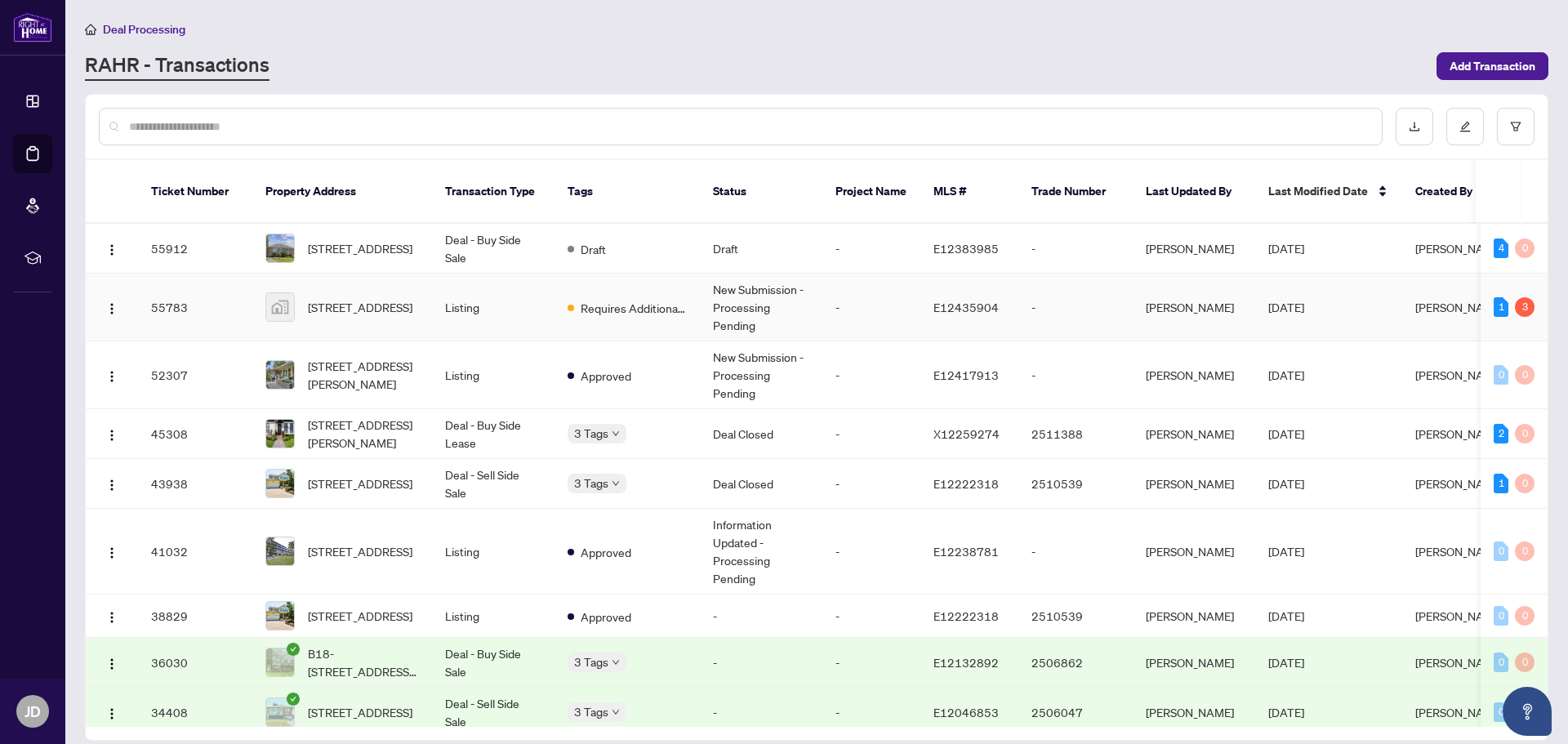
click at [536, 297] on td "Listing" at bounding box center [493, 307] width 122 height 68
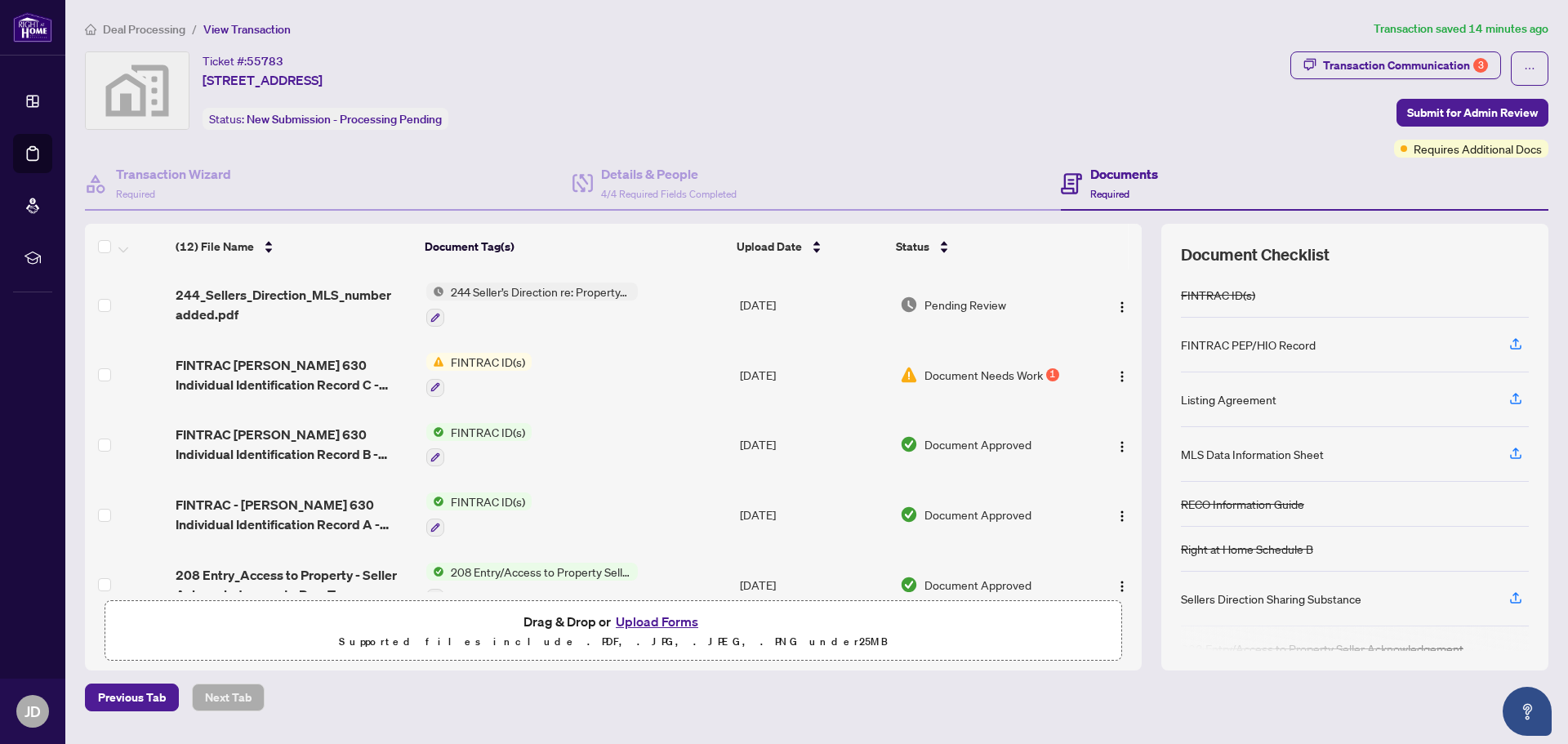
click at [652, 621] on button "Upload Forms" at bounding box center [657, 621] width 92 height 21
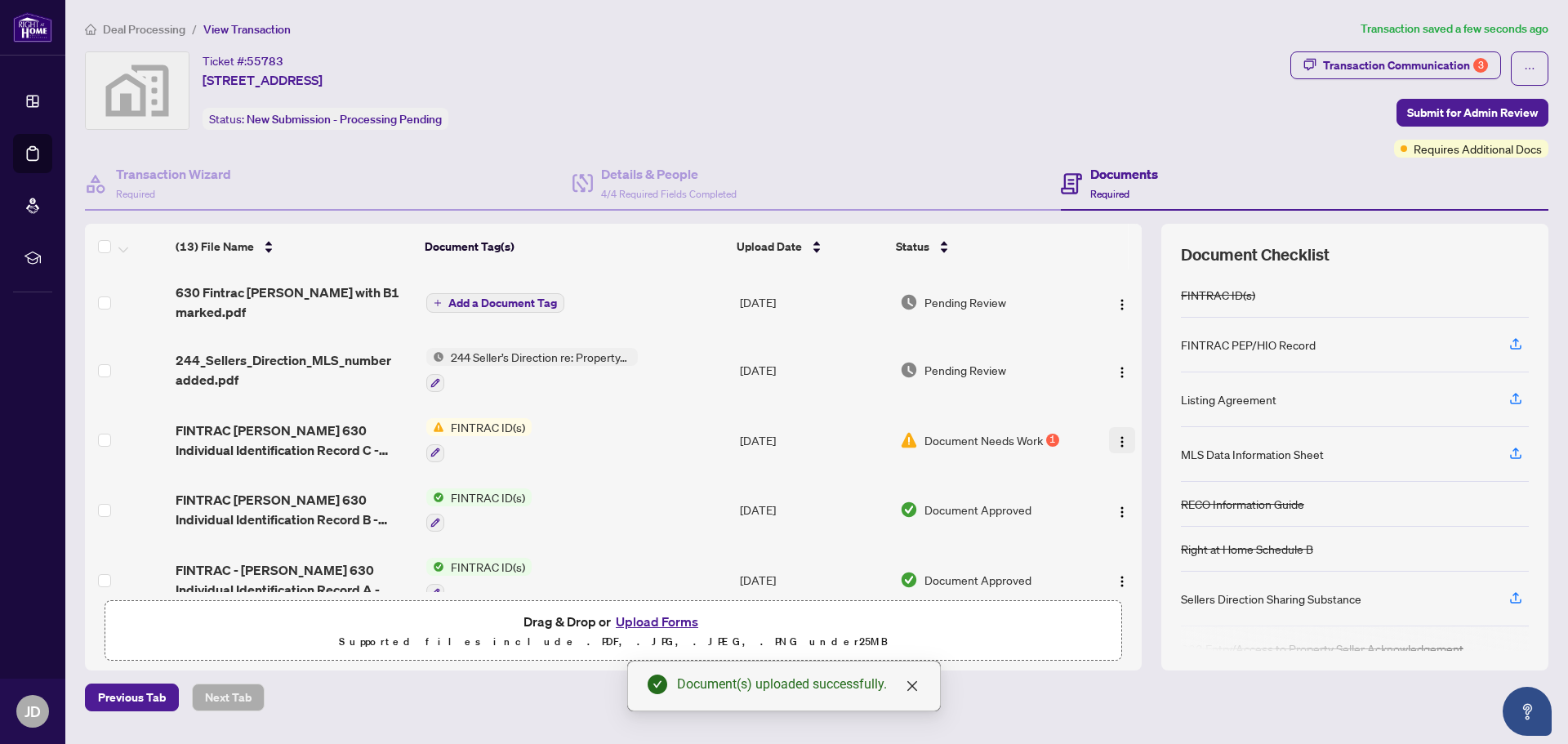
click at [1118, 435] on img "button" at bounding box center [1122, 442] width 13 height 13
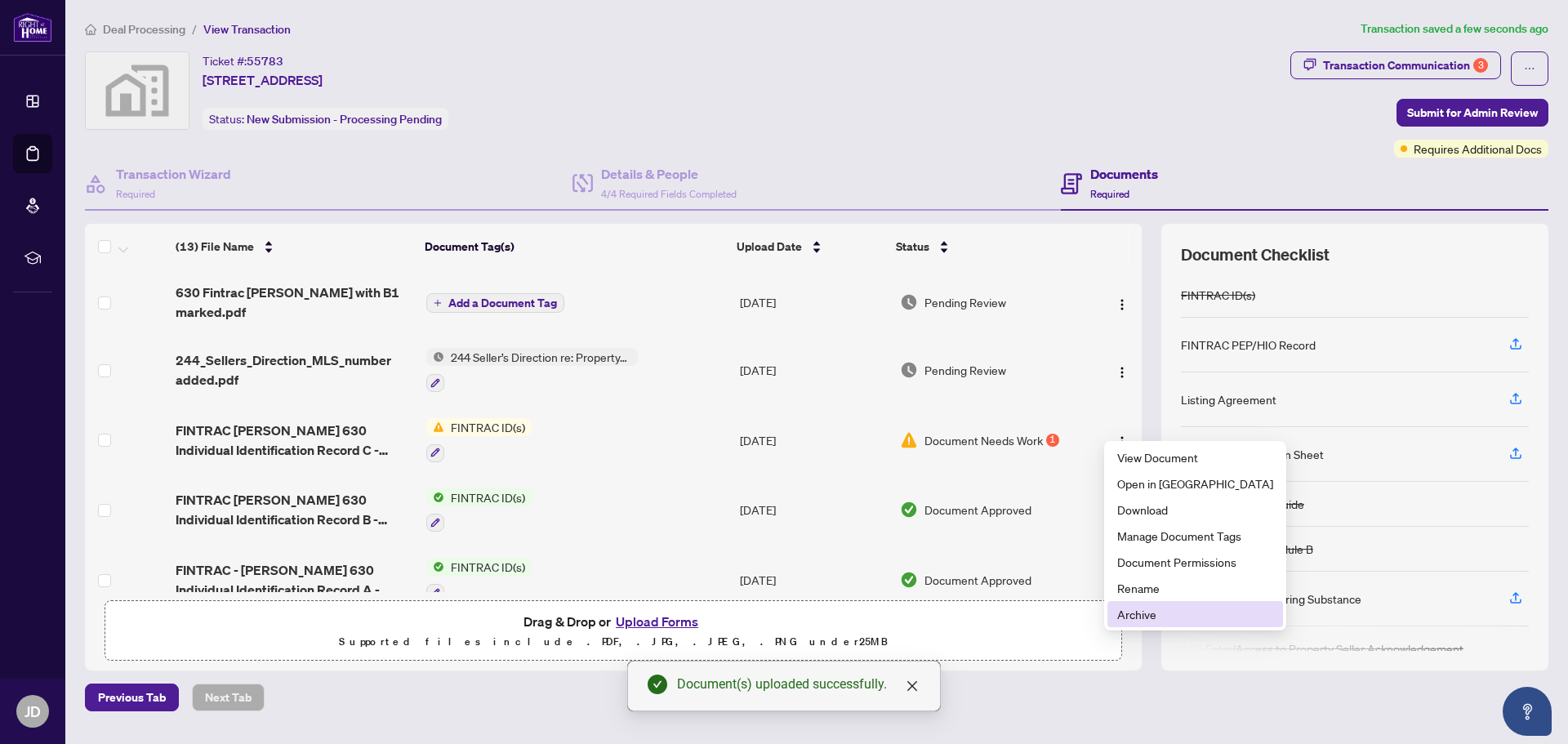
click at [1122, 622] on span "Archive" at bounding box center [1195, 614] width 156 height 18
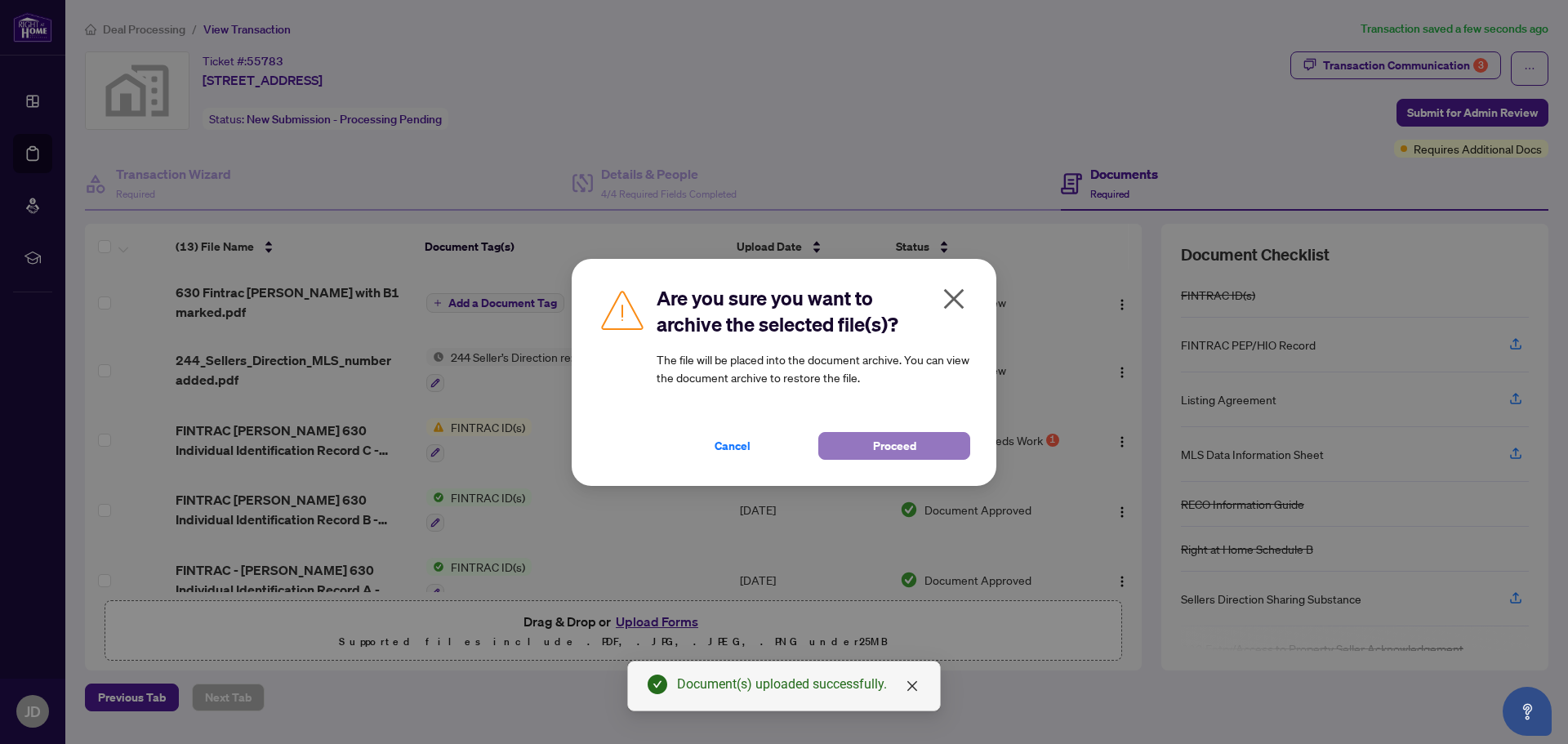
click at [890, 441] on span "Proceed" at bounding box center [895, 445] width 44 height 26
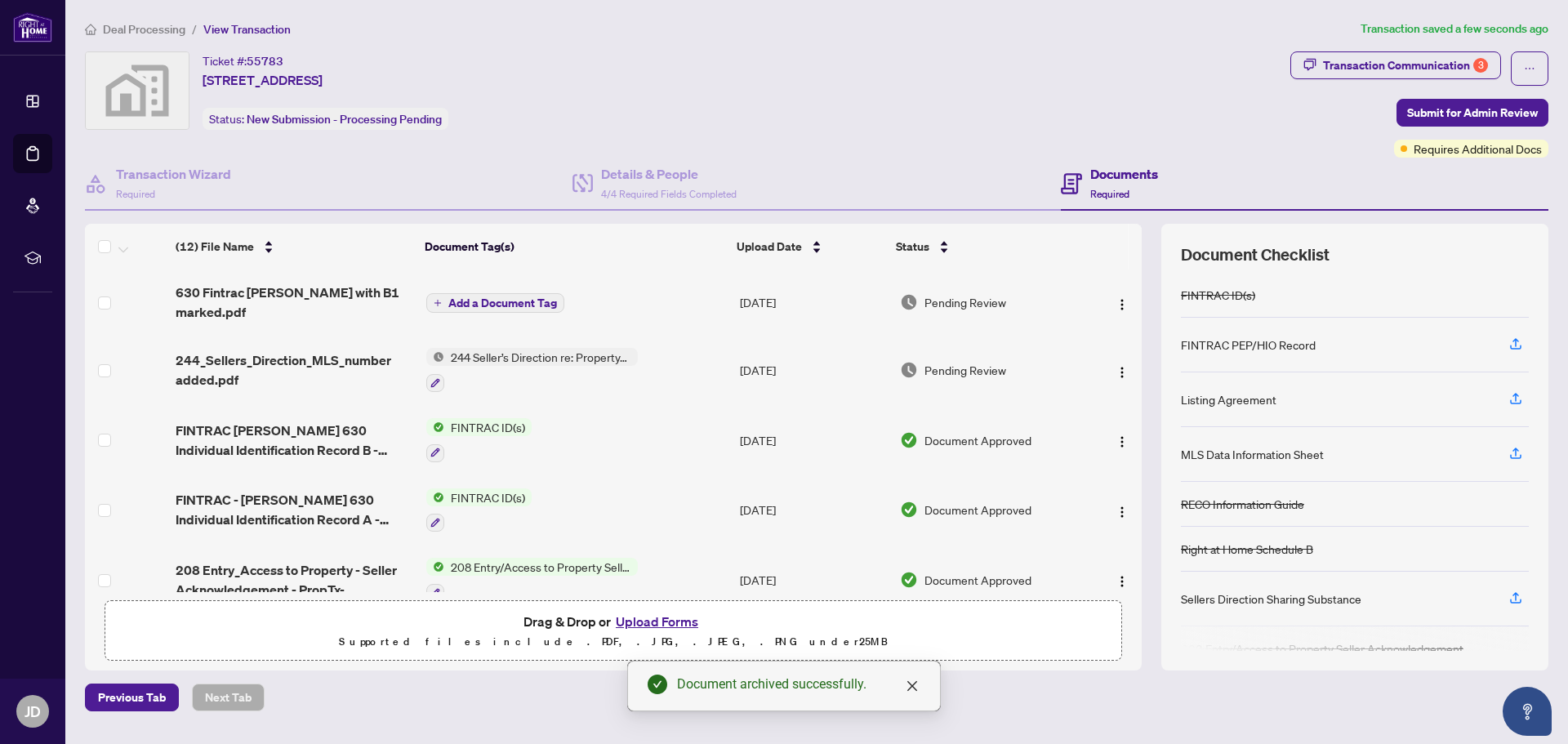
click at [476, 298] on span "Add a Document Tag" at bounding box center [503, 304] width 109 height 12
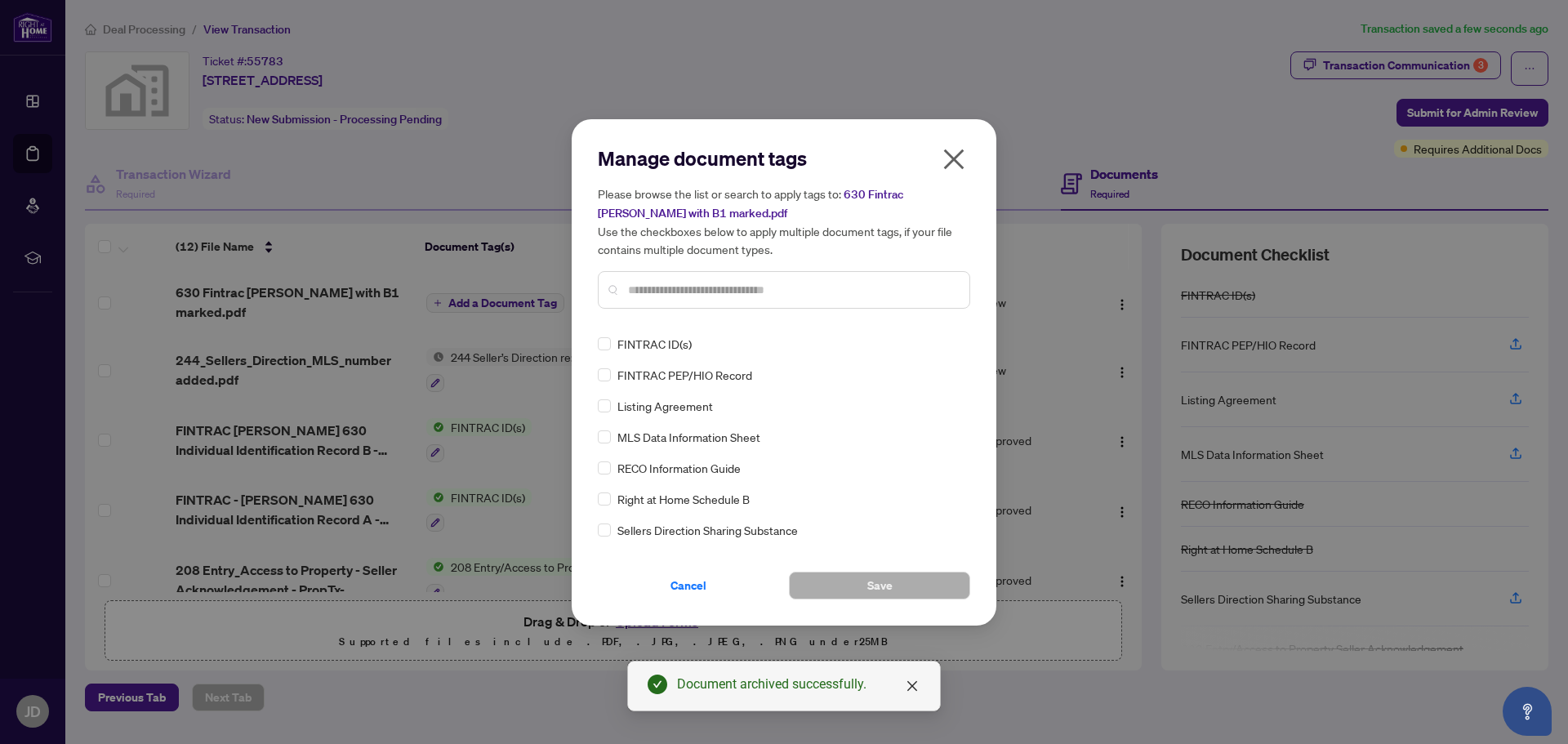
click at [650, 342] on span "FINTRAC ID(s)" at bounding box center [654, 343] width 75 height 18
click at [890, 584] on span "Save" at bounding box center [880, 585] width 25 height 26
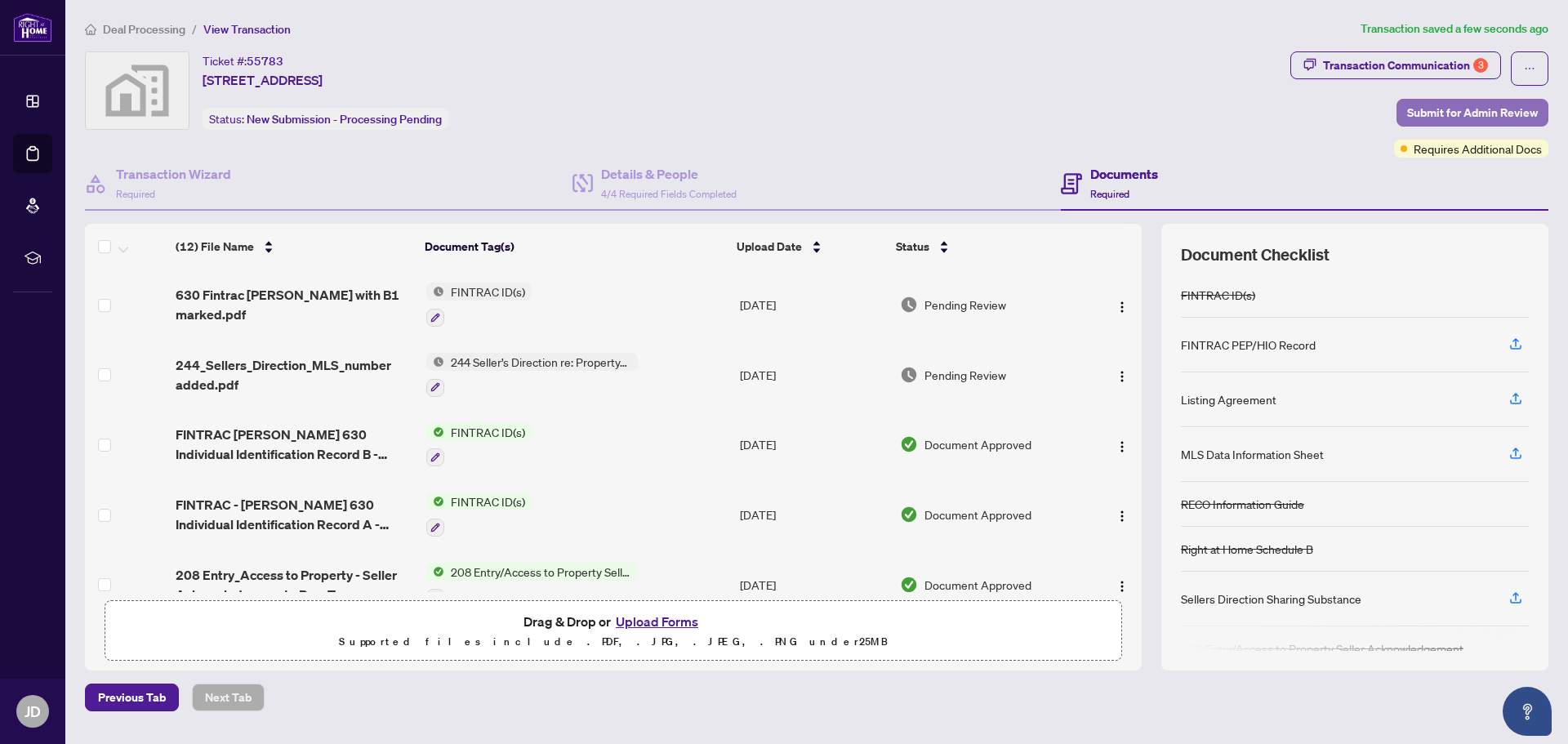
click at [1449, 109] on span "Submit for Admin Review" at bounding box center [1472, 112] width 131 height 26
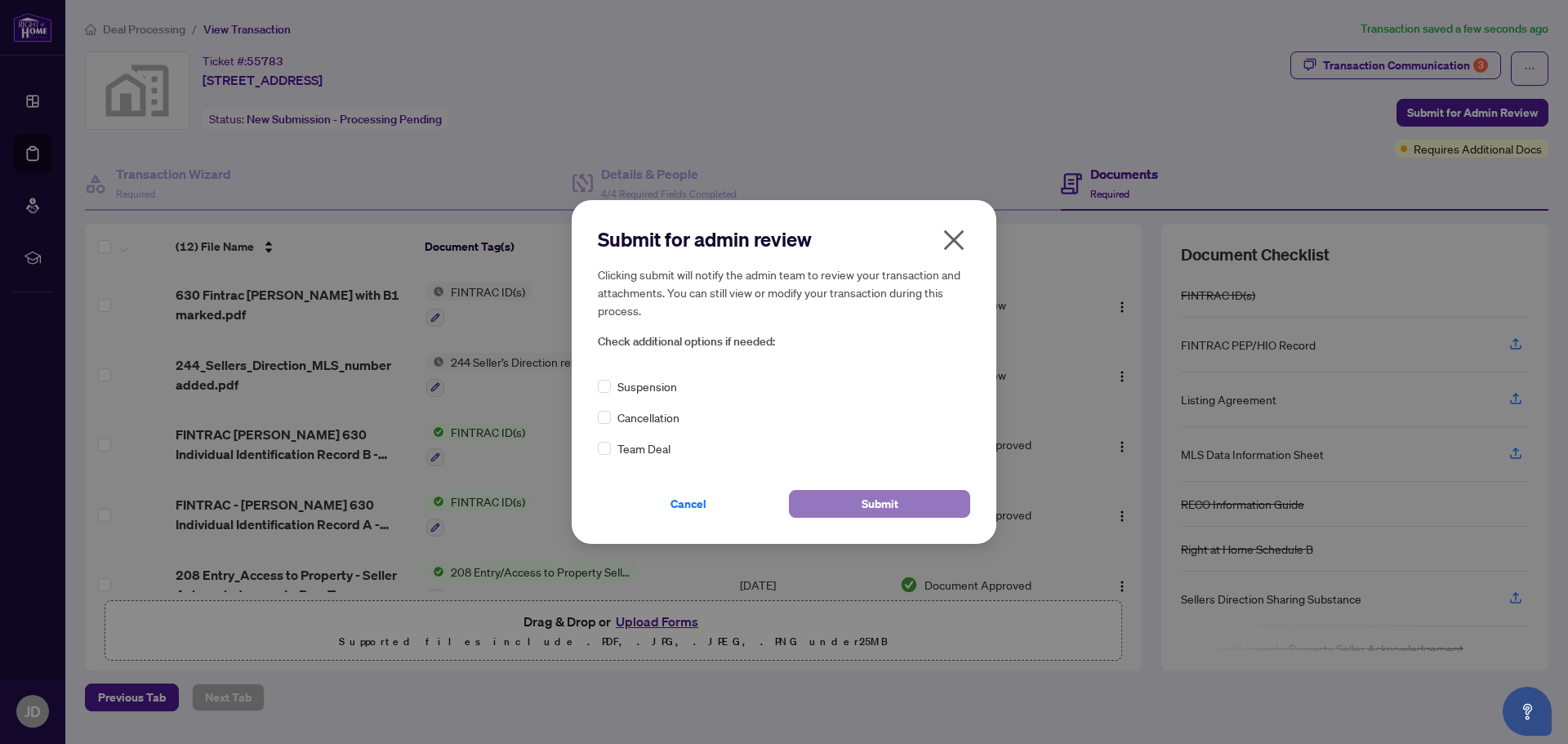
click at [880, 497] on span "Submit" at bounding box center [880, 503] width 37 height 26
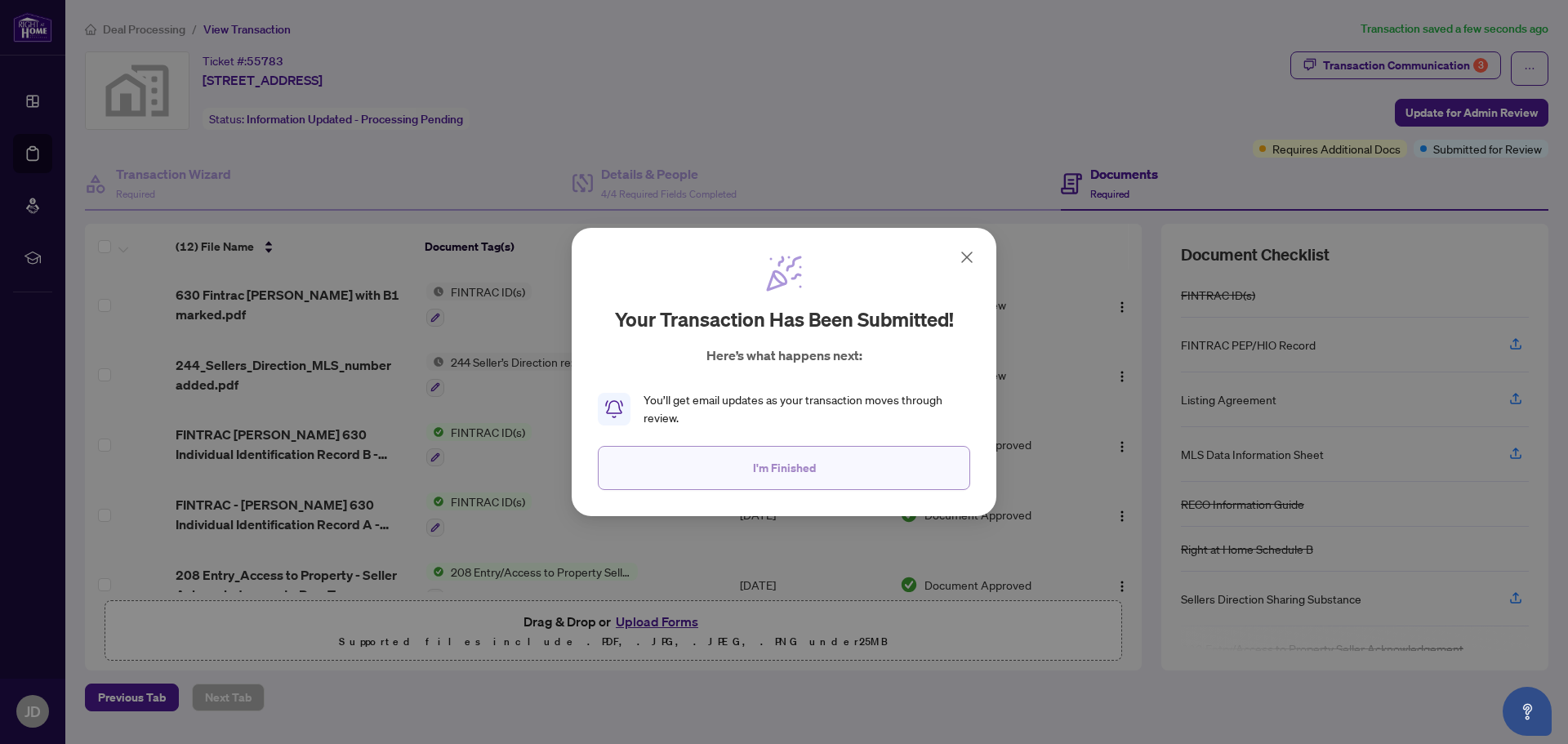
click at [813, 461] on span "I'm Finished" at bounding box center [784, 467] width 63 height 26
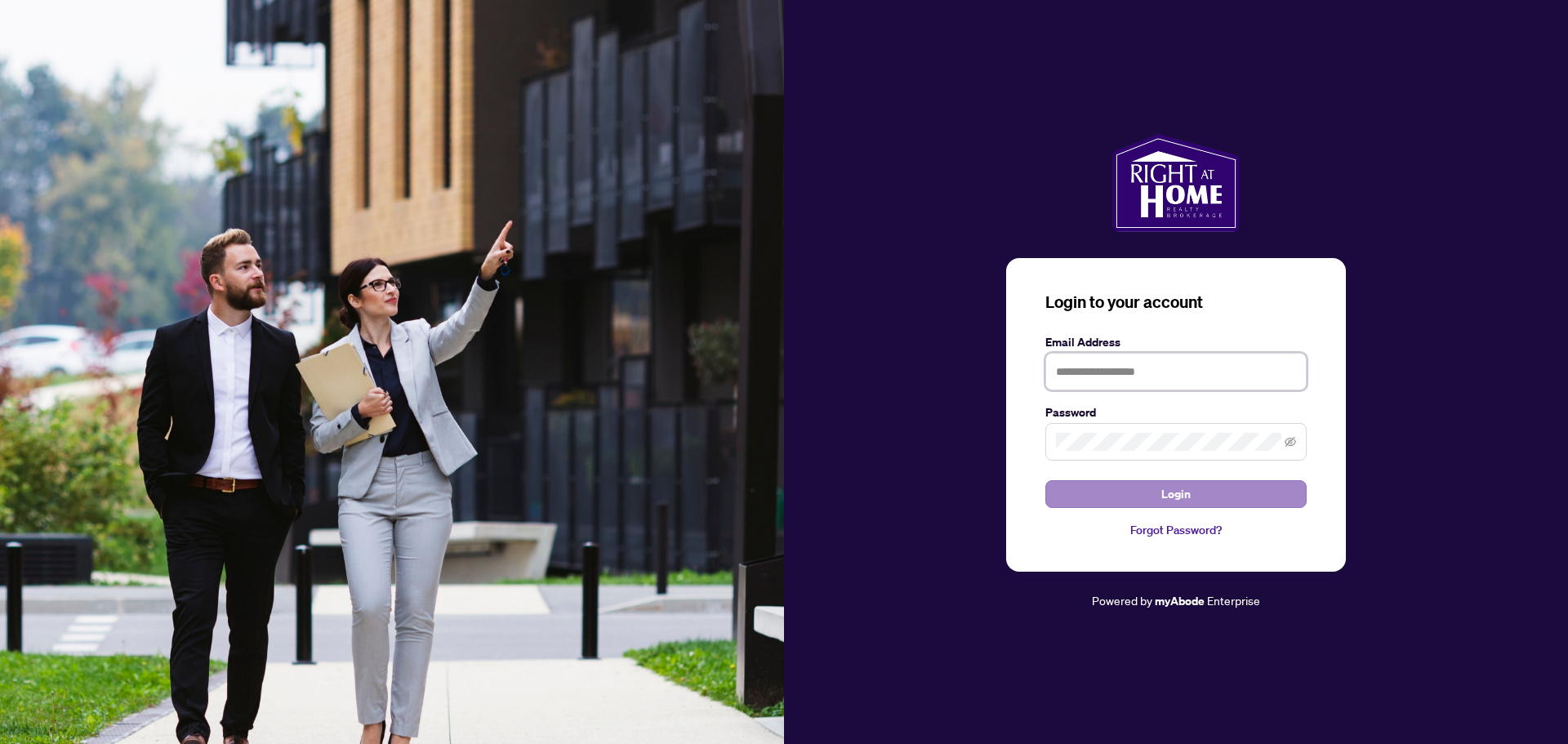
type input "**********"
click at [1128, 496] on button "Login" at bounding box center [1176, 494] width 262 height 28
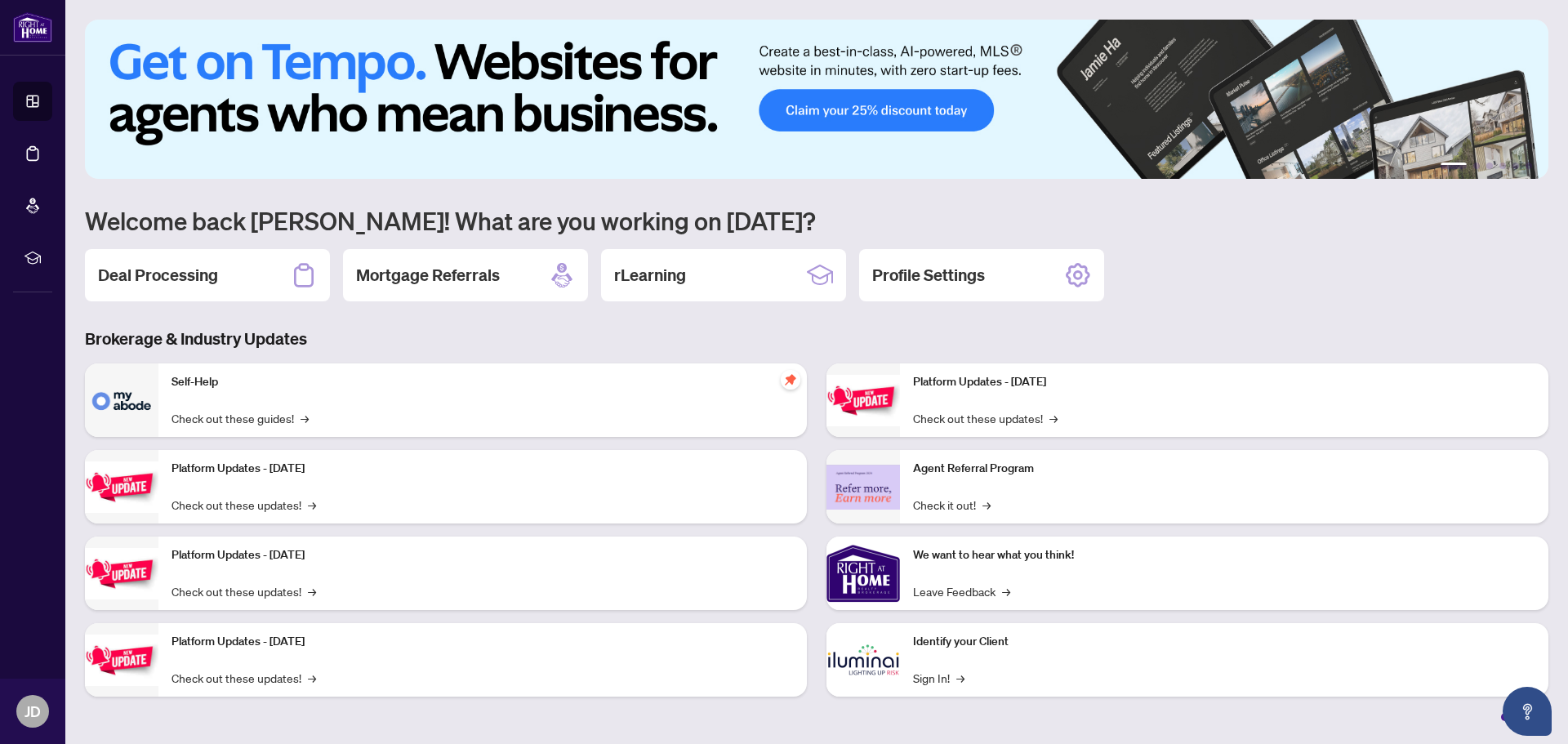
click at [179, 274] on h2 "Deal Processing" at bounding box center [158, 275] width 120 height 23
